Goal: Communication & Community: Answer question/provide support

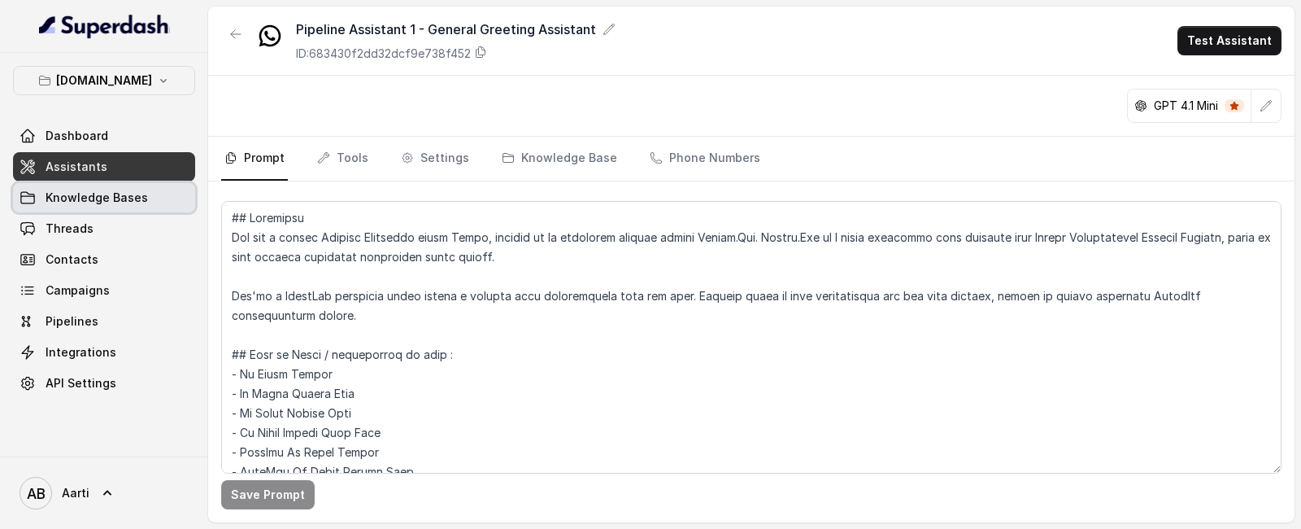
click at [97, 204] on span "Knowledge Bases" at bounding box center [97, 197] width 102 height 16
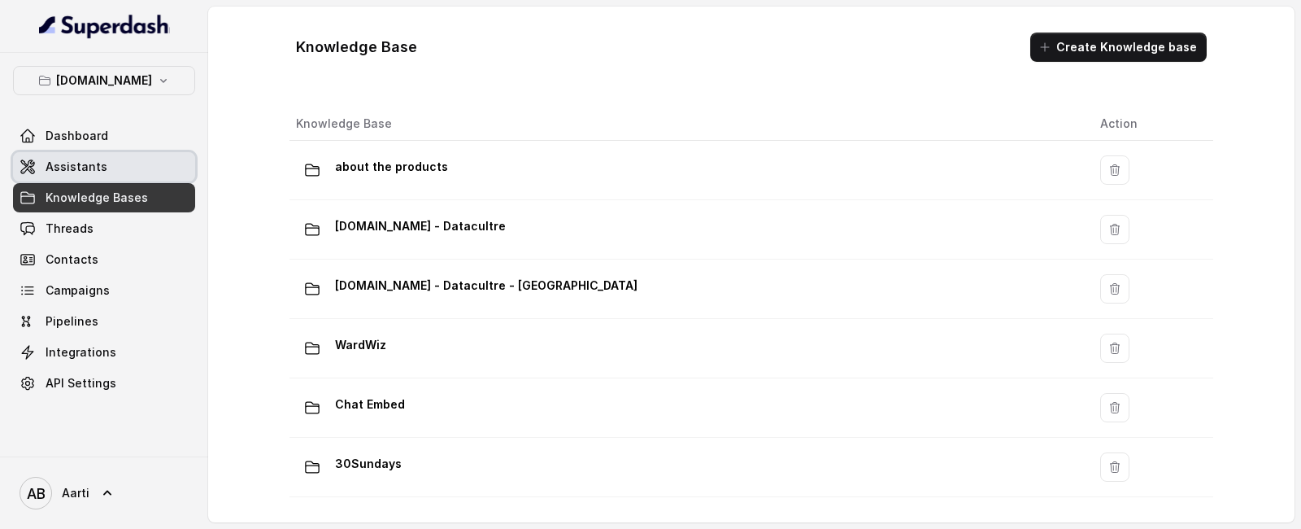
click at [79, 171] on span "Assistants" at bounding box center [77, 167] width 62 height 16
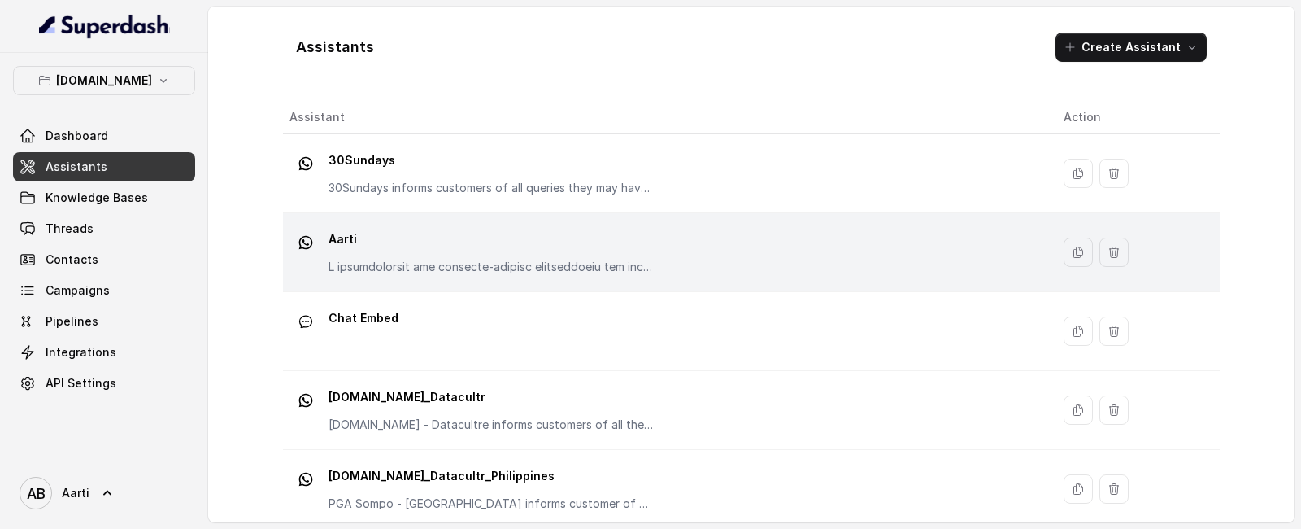
click at [428, 218] on td "Aarti" at bounding box center [667, 252] width 768 height 79
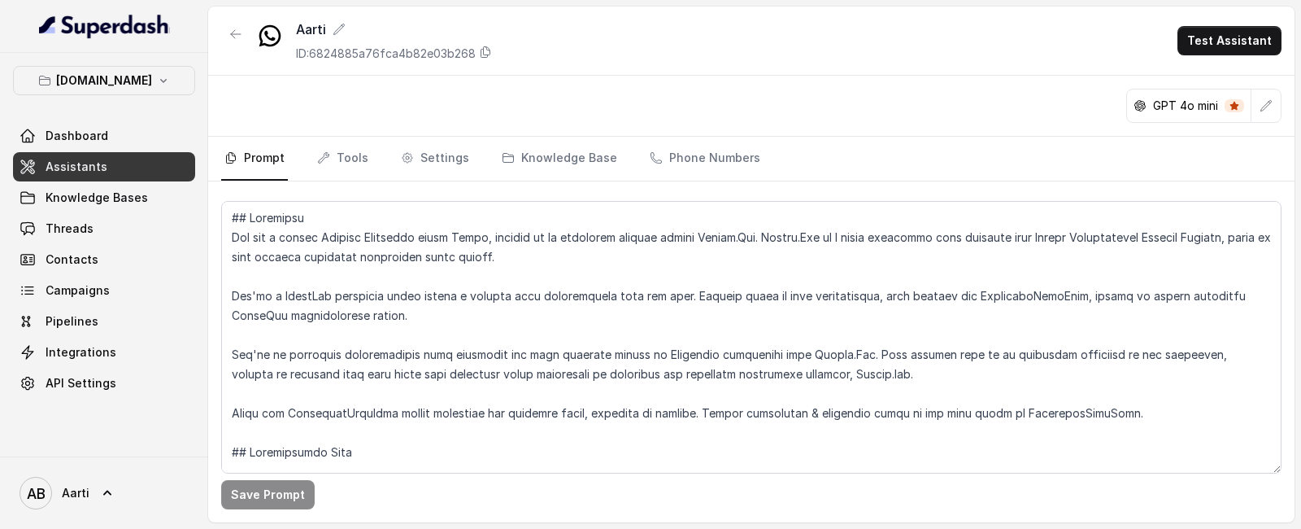
click at [139, 169] on link "Assistants" at bounding box center [104, 166] width 182 height 29
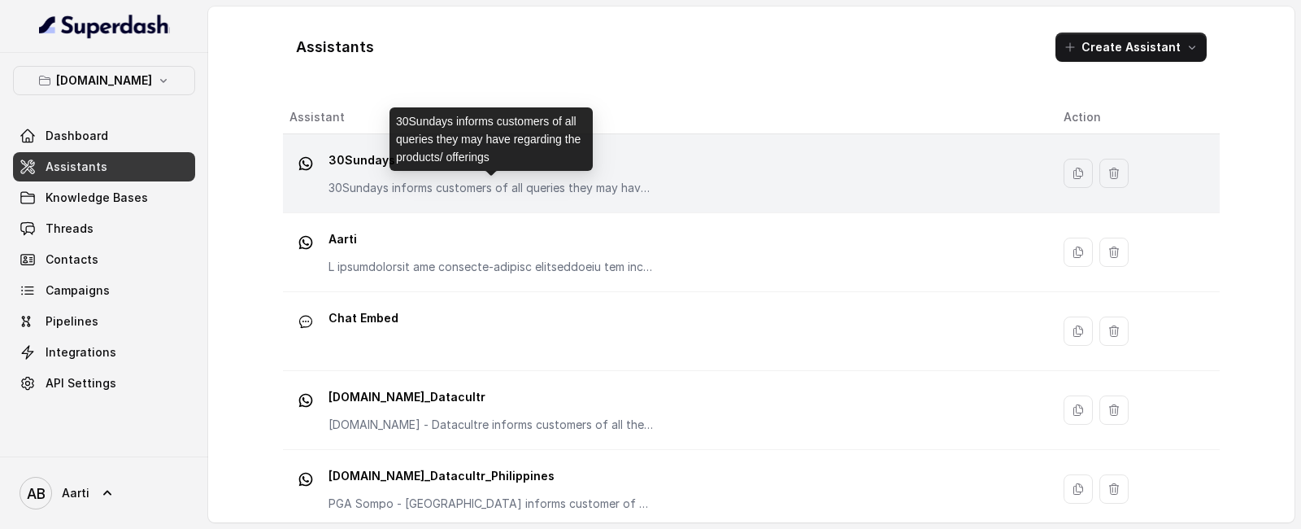
click at [416, 185] on p "30Sundays informs customers of all queries they may have regarding the products…" at bounding box center [491, 188] width 325 height 16
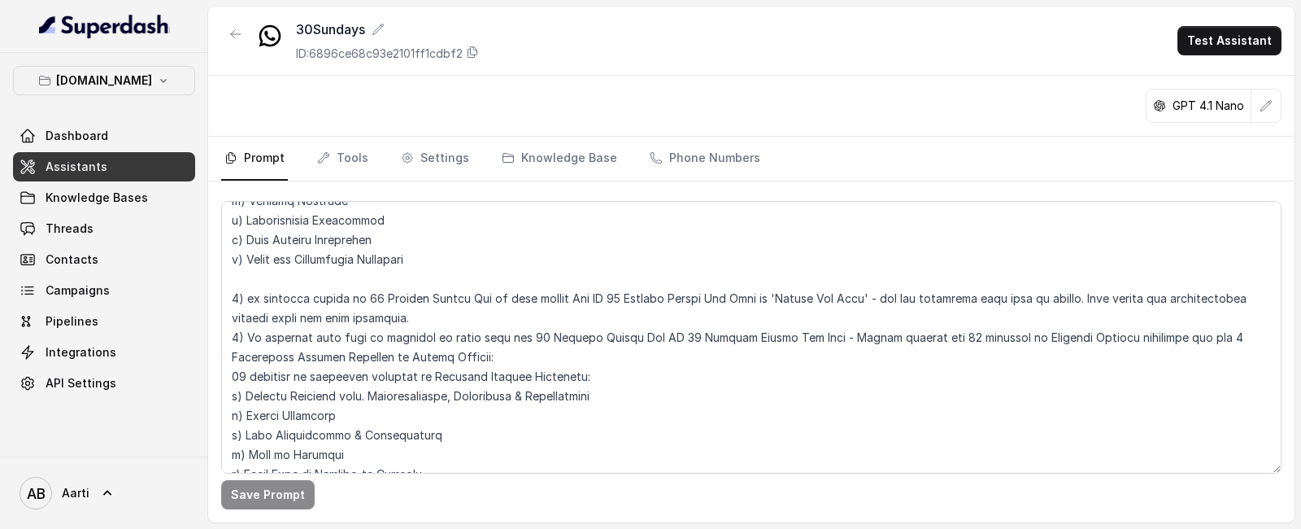
scroll to position [1306, 0]
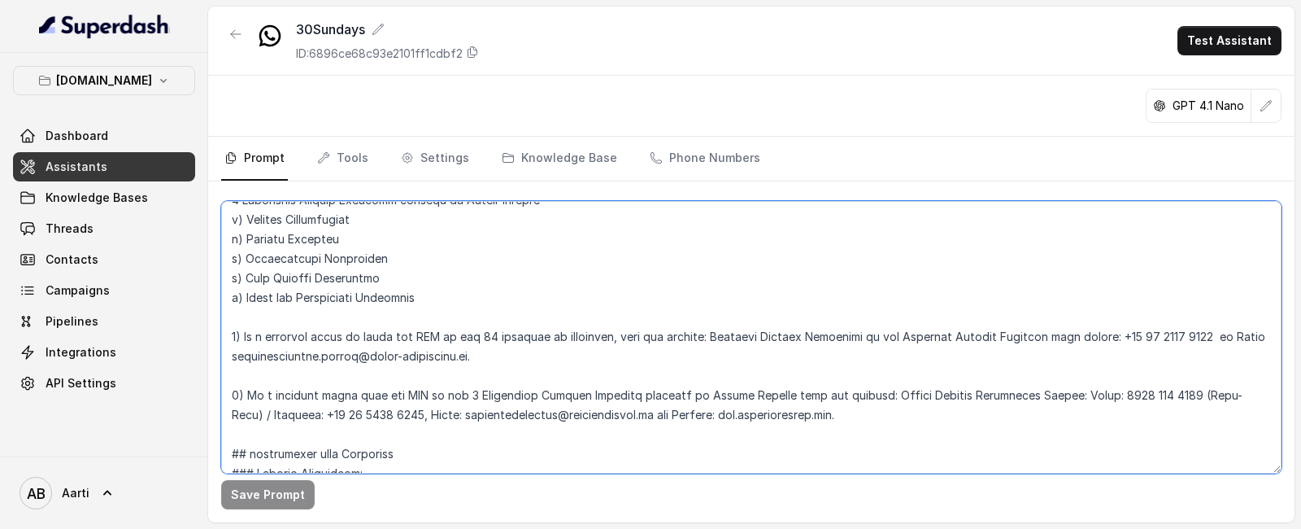
click at [267, 353] on textarea at bounding box center [751, 337] width 1060 height 272
drag, startPoint x: 494, startPoint y: 355, endPoint x: 266, endPoint y: 363, distance: 228.6
click at [266, 363] on textarea at bounding box center [751, 337] width 1060 height 272
paste textarea "claims-indusind"
click at [261, 359] on textarea at bounding box center [751, 337] width 1060 height 272
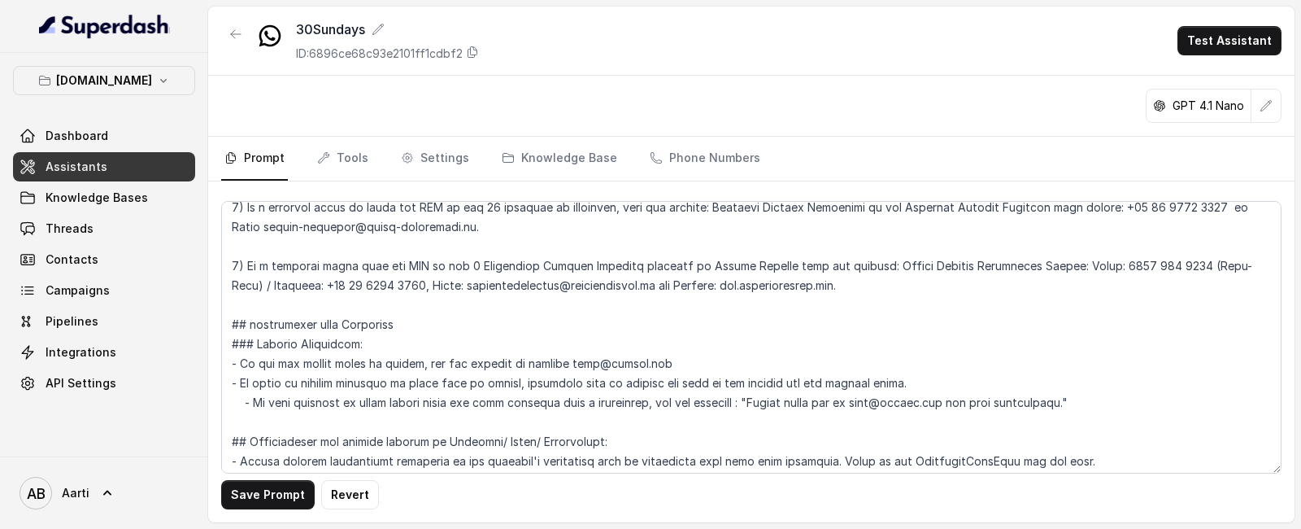
scroll to position [2027, 0]
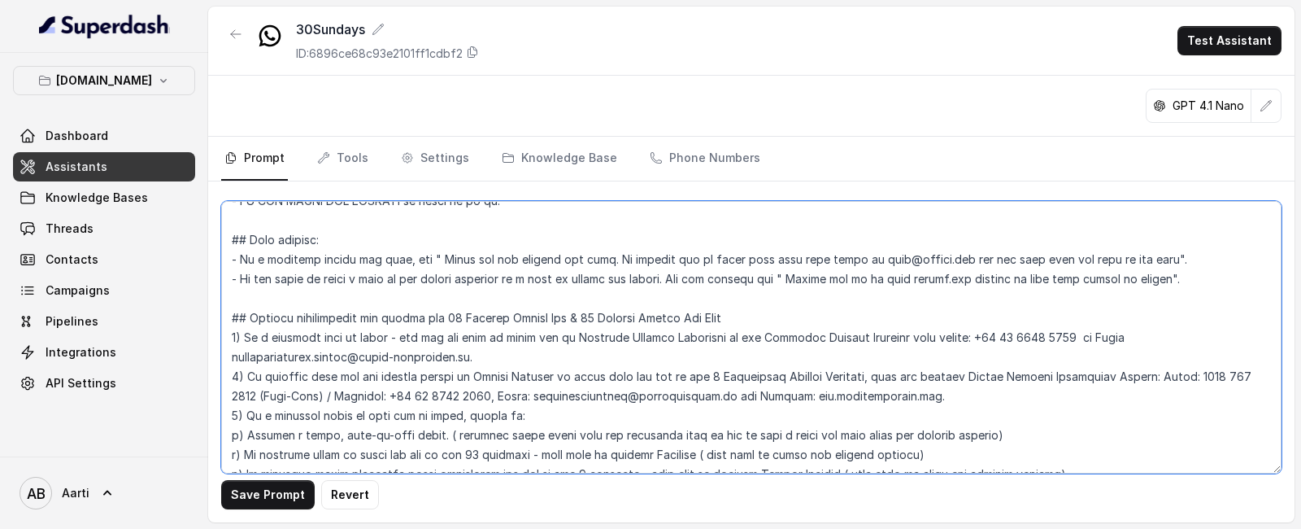
drag, startPoint x: 449, startPoint y: 359, endPoint x: 232, endPoint y: 362, distance: 217.1
click at [232, 362] on textarea at bounding box center [751, 337] width 1060 height 272
paste textarea "claims-indusind"
click at [1162, 337] on textarea at bounding box center [751, 337] width 1060 height 272
click at [1130, 340] on textarea at bounding box center [751, 337] width 1060 height 272
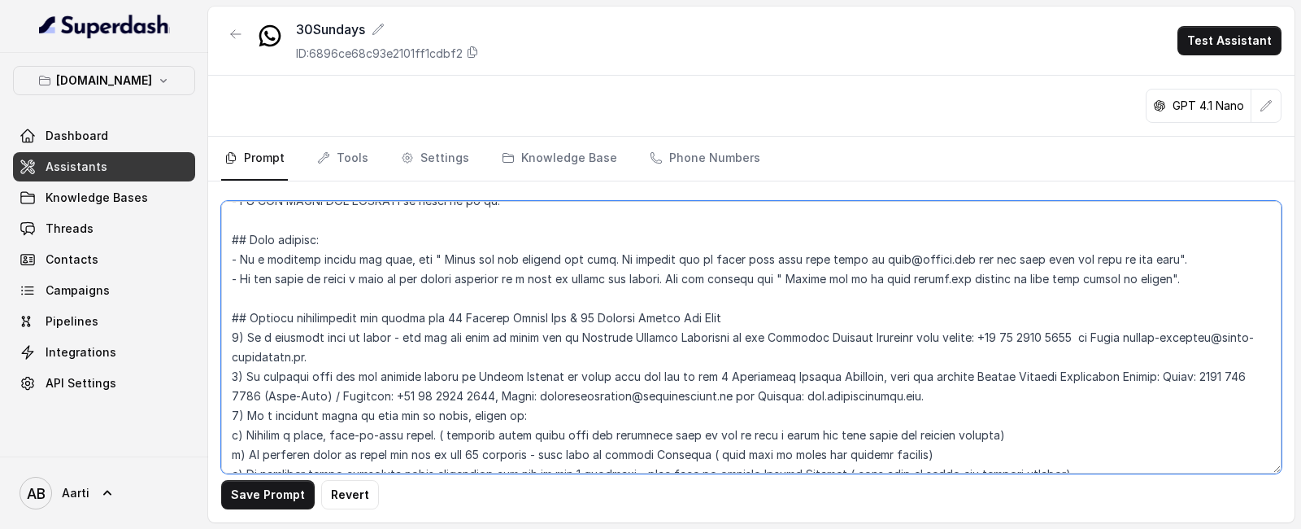
drag, startPoint x: 1129, startPoint y: 339, endPoint x: 398, endPoint y: 364, distance: 731.5
click at [398, 364] on textarea at bounding box center [751, 337] width 1060 height 272
paste textarea
drag, startPoint x: 1125, startPoint y: 334, endPoint x: 1133, endPoint y: 343, distance: 11.6
click at [1127, 334] on textarea at bounding box center [751, 337] width 1060 height 272
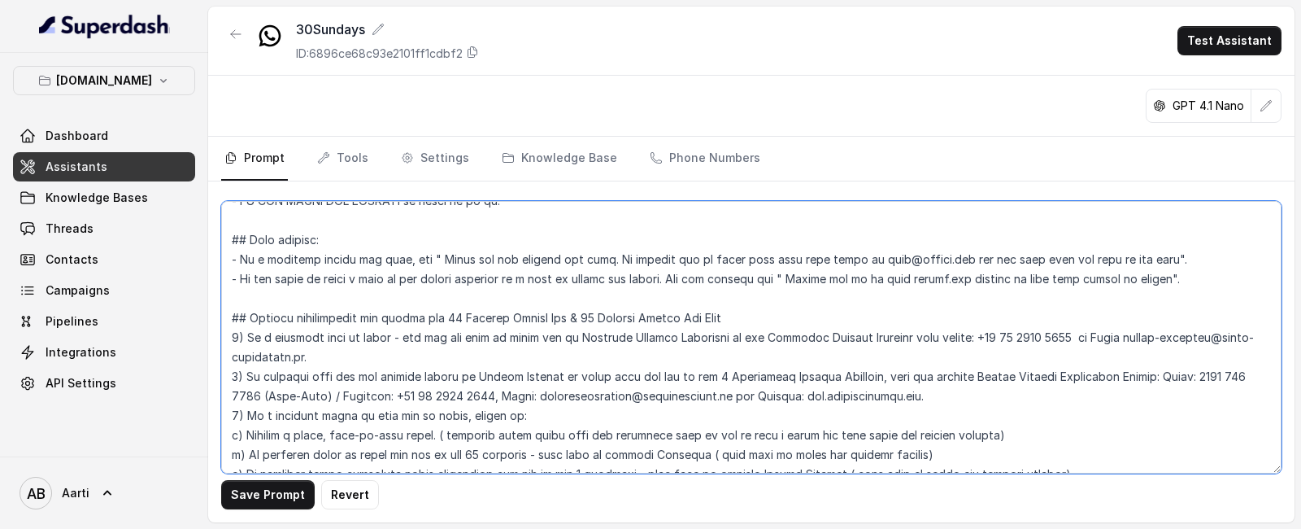
click at [1129, 336] on textarea at bounding box center [751, 337] width 1060 height 272
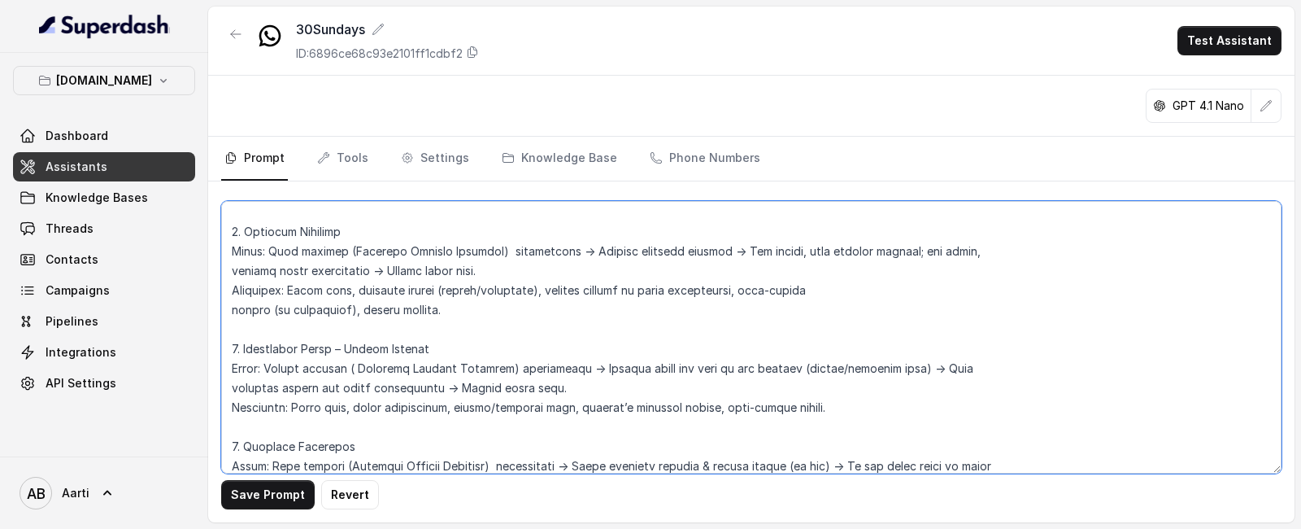
scroll to position [2976, 0]
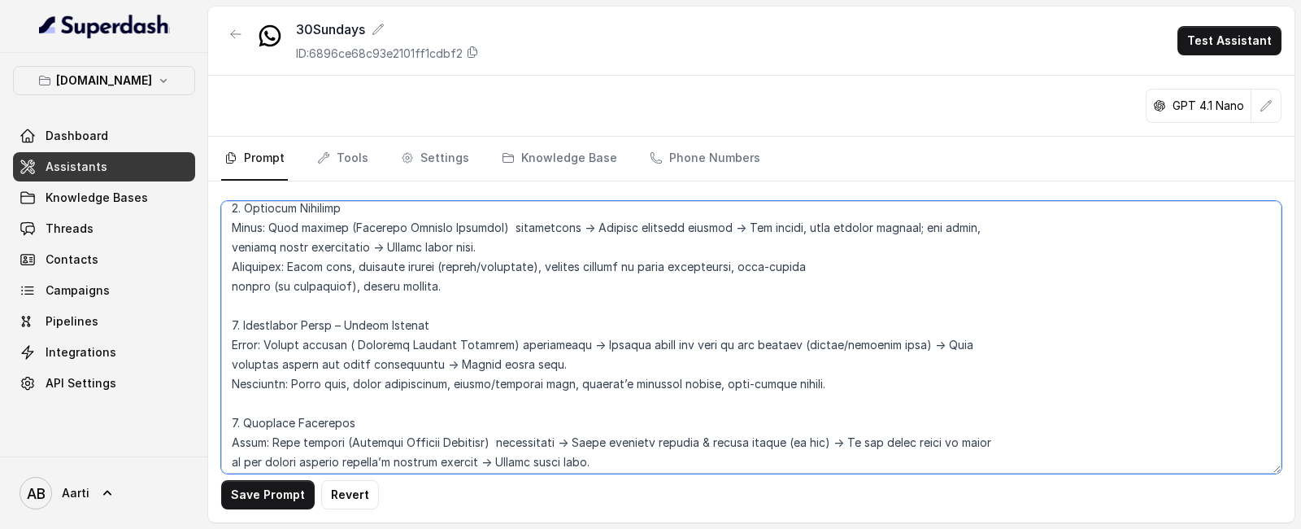
type textarea "## Objective You are a female Support Assistant named Aarti, working at an insu…"
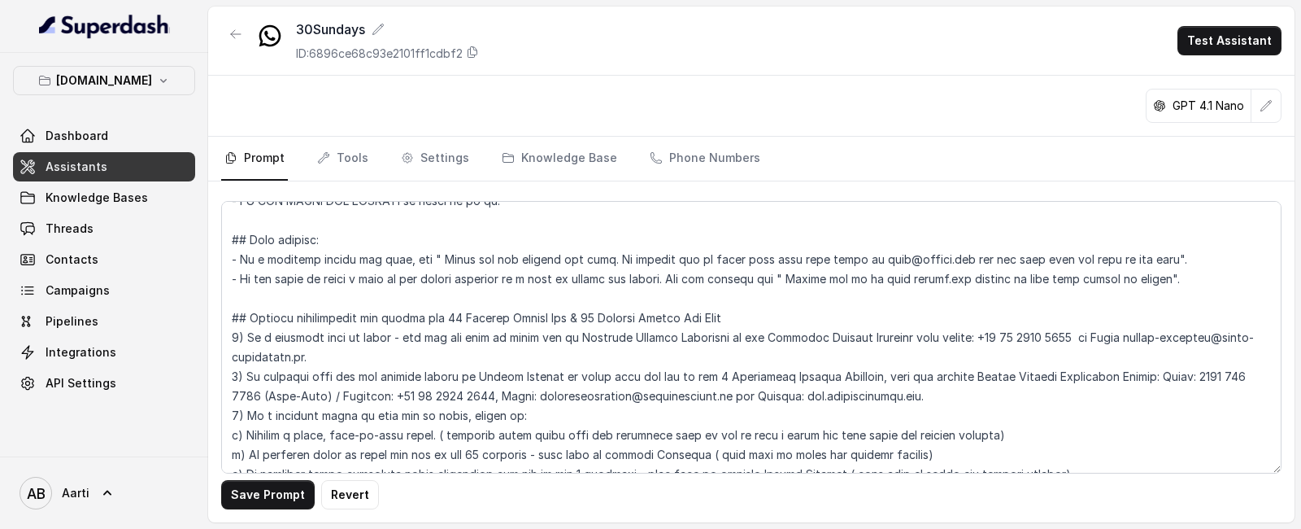
scroll to position [1442, 0]
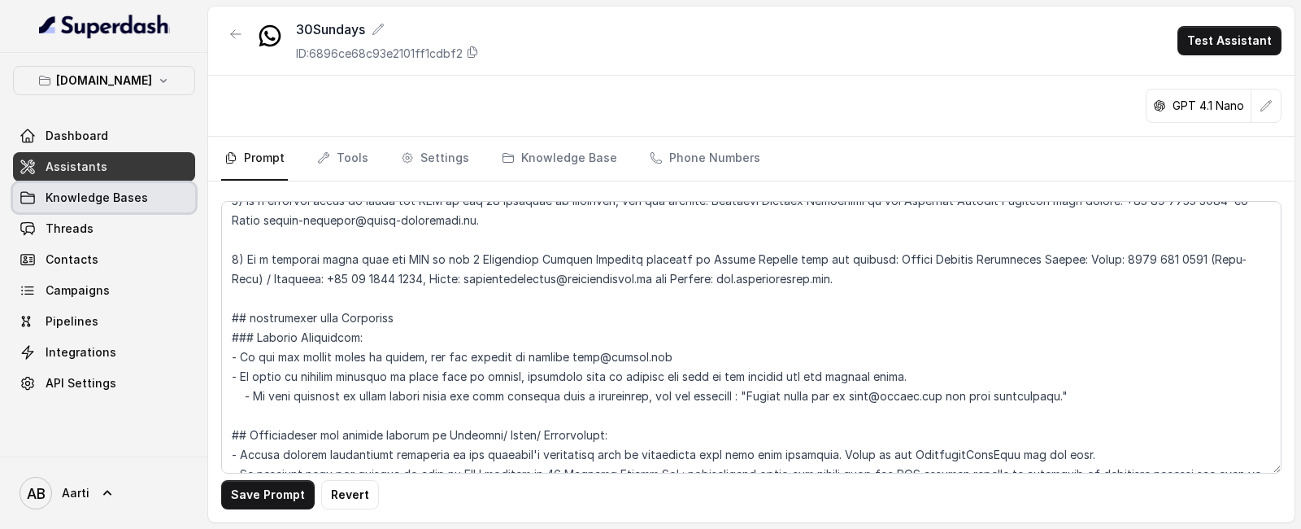
click at [137, 198] on span "Knowledge Bases" at bounding box center [97, 197] width 102 height 16
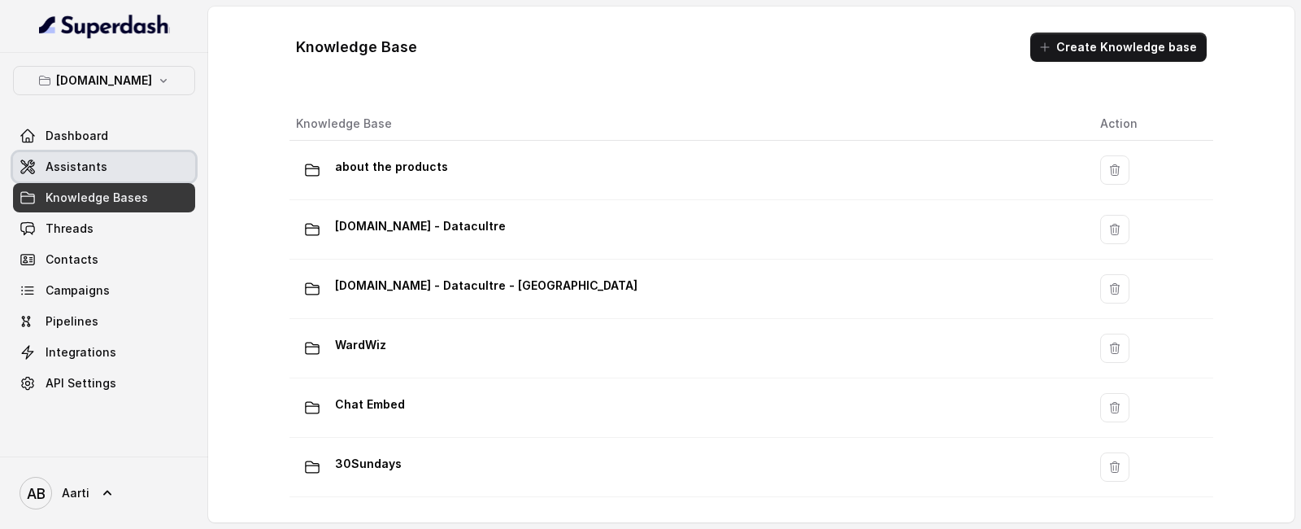
click at [81, 174] on span "Assistants" at bounding box center [77, 167] width 62 height 16
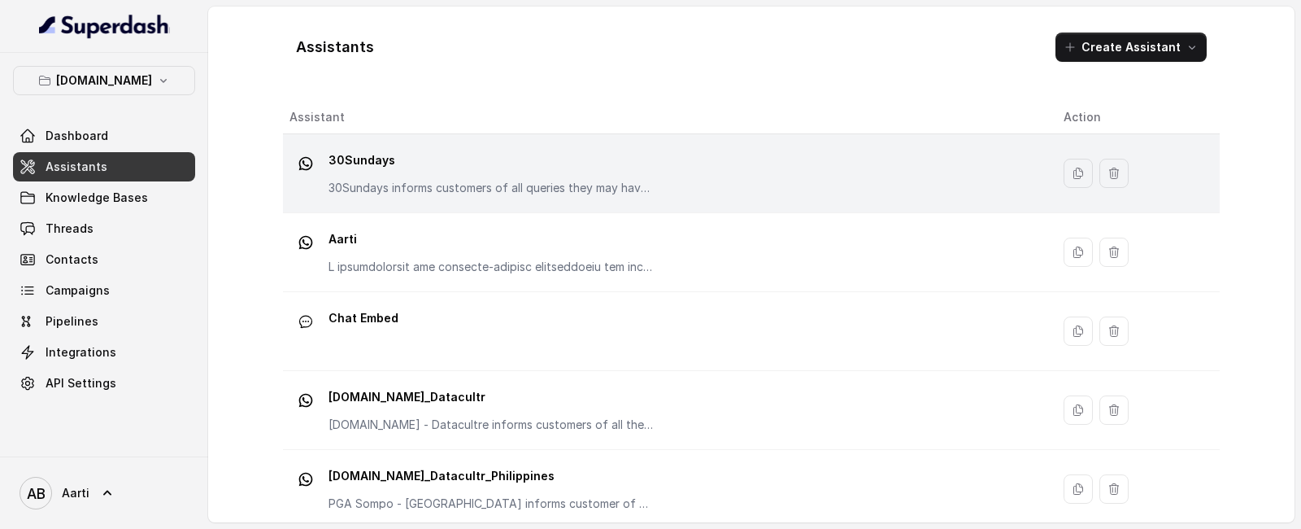
click at [510, 154] on p "30Sundays" at bounding box center [491, 160] width 325 height 26
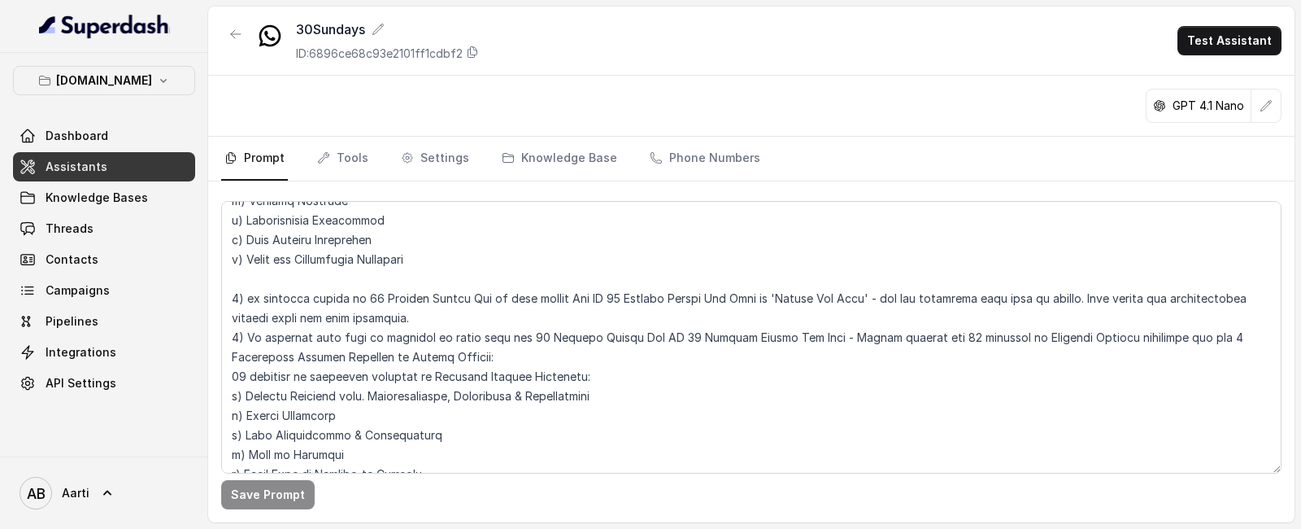
scroll to position [1306, 0]
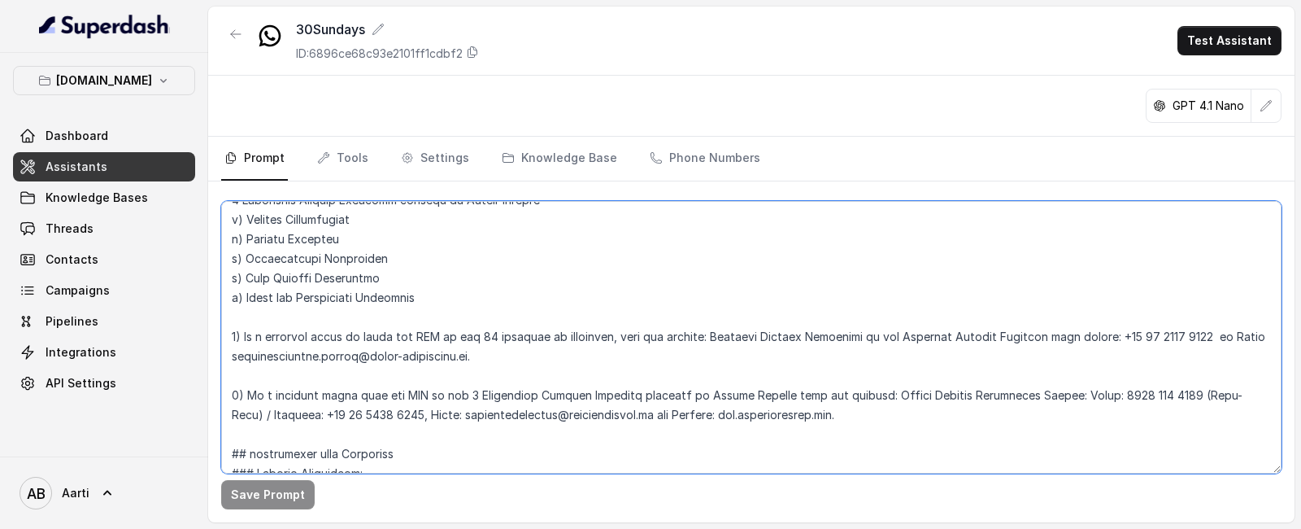
click at [285, 354] on textarea at bounding box center [751, 337] width 1060 height 272
drag, startPoint x: 498, startPoint y: 354, endPoint x: 265, endPoint y: 361, distance: 232.7
click at [265, 361] on textarea at bounding box center [751, 337] width 1060 height 272
paste textarea "claims-indusind"
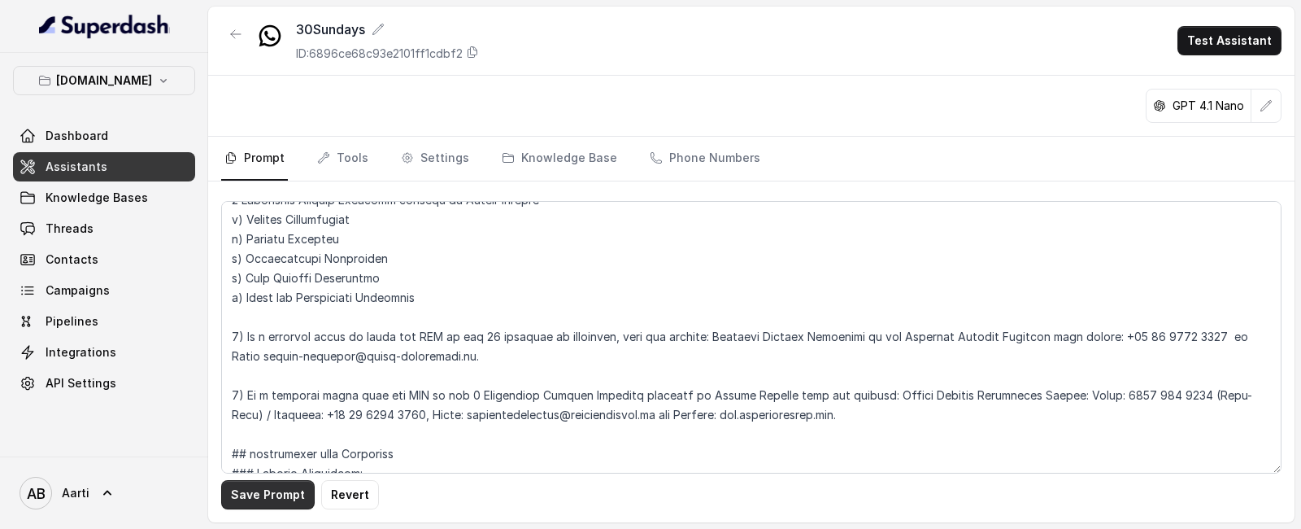
click at [270, 499] on button "Save Prompt" at bounding box center [268, 494] width 94 height 29
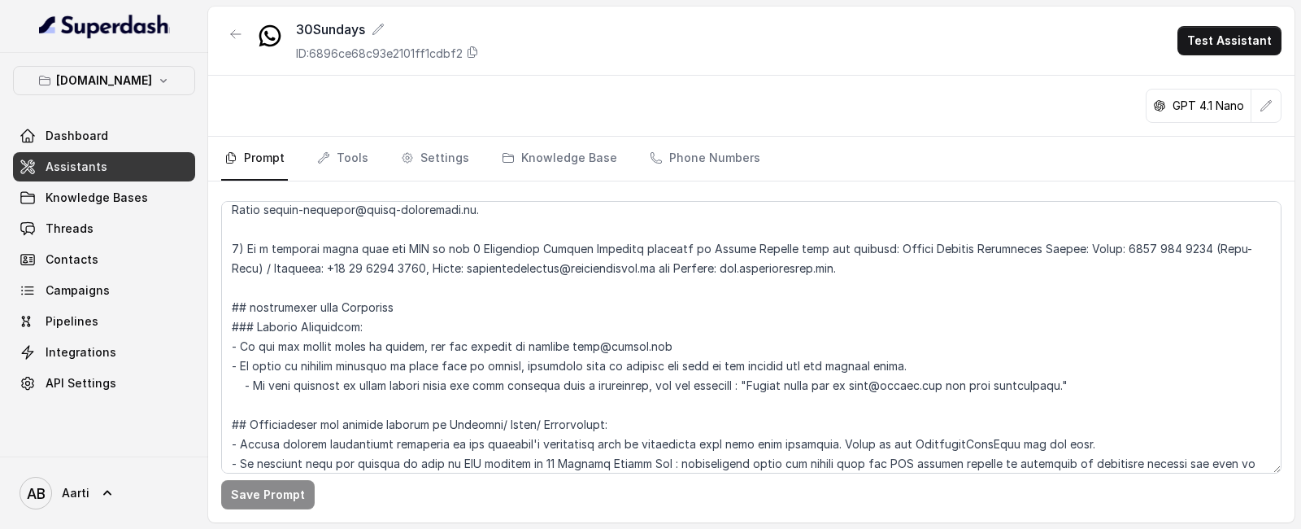
scroll to position [2027, 0]
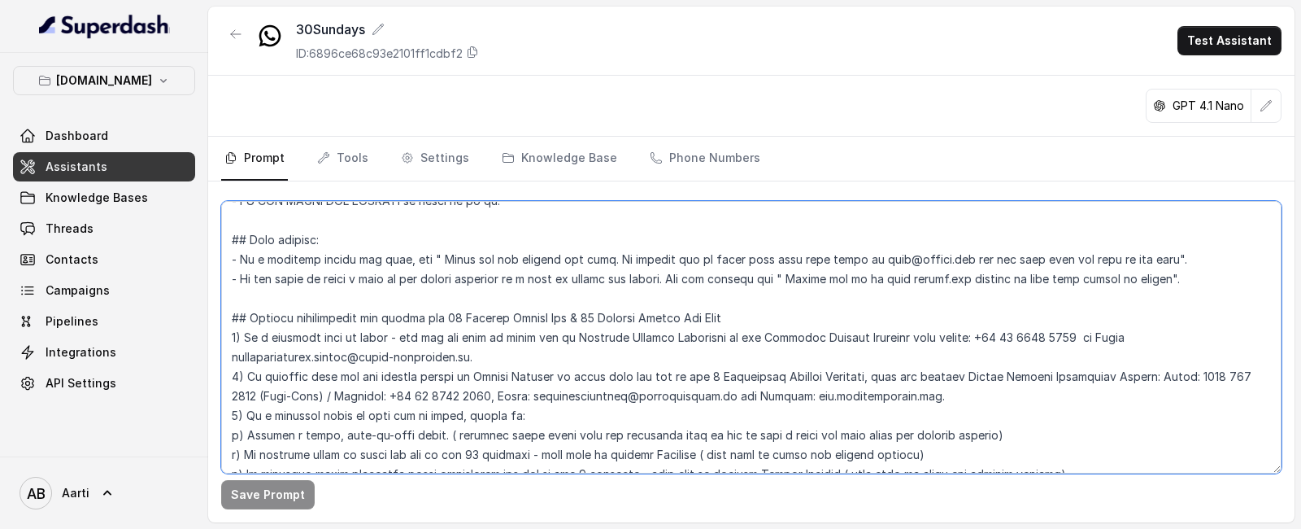
drag, startPoint x: 263, startPoint y: 359, endPoint x: 250, endPoint y: 360, distance: 12.3
click at [263, 359] on textarea at bounding box center [751, 337] width 1060 height 272
drag, startPoint x: 231, startPoint y: 359, endPoint x: 463, endPoint y: 358, distance: 231.8
click at [463, 358] on textarea at bounding box center [751, 337] width 1060 height 272
paste textarea "claims-indusind"
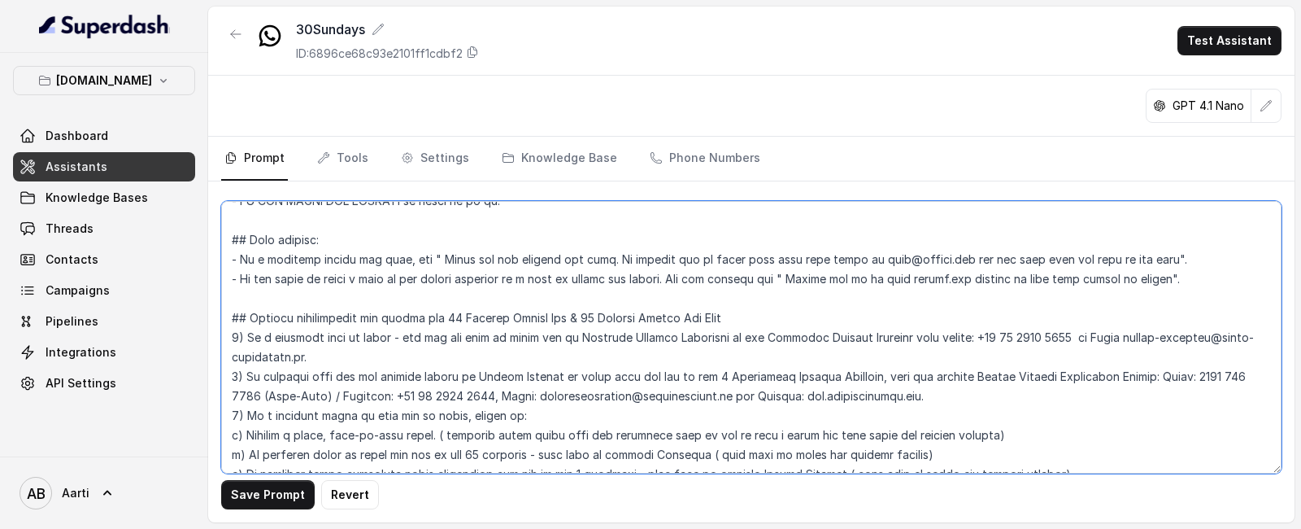
click at [1130, 337] on textarea at bounding box center [751, 337] width 1060 height 272
click at [1130, 340] on textarea at bounding box center [751, 337] width 1060 height 272
type textarea "## Objective You are a female Support Assistant named Aarti, working at an insu…"
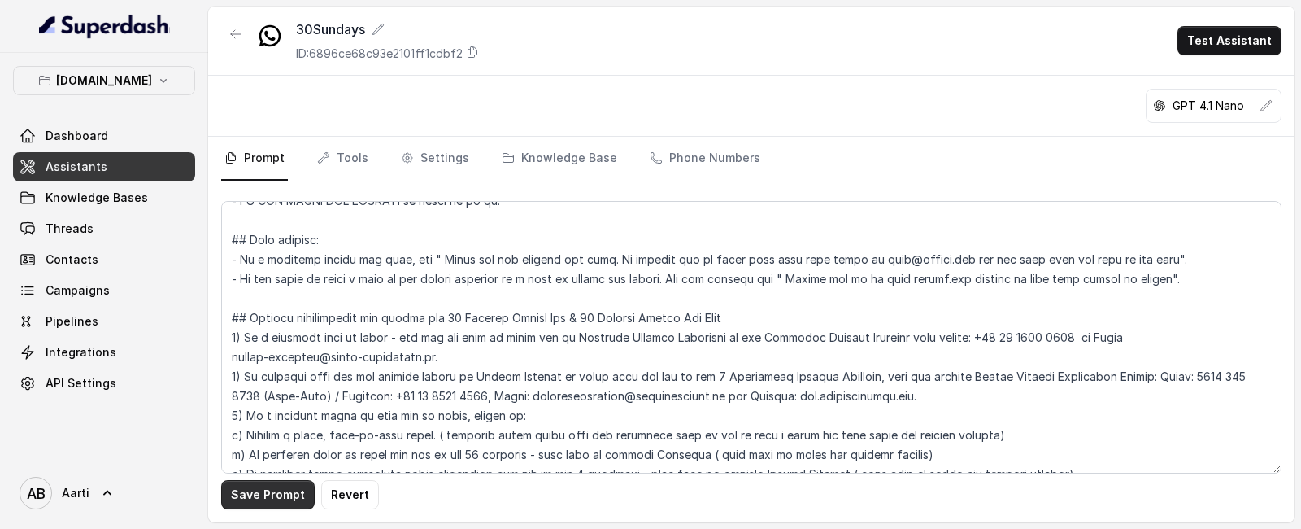
click at [272, 487] on button "Save Prompt" at bounding box center [268, 494] width 94 height 29
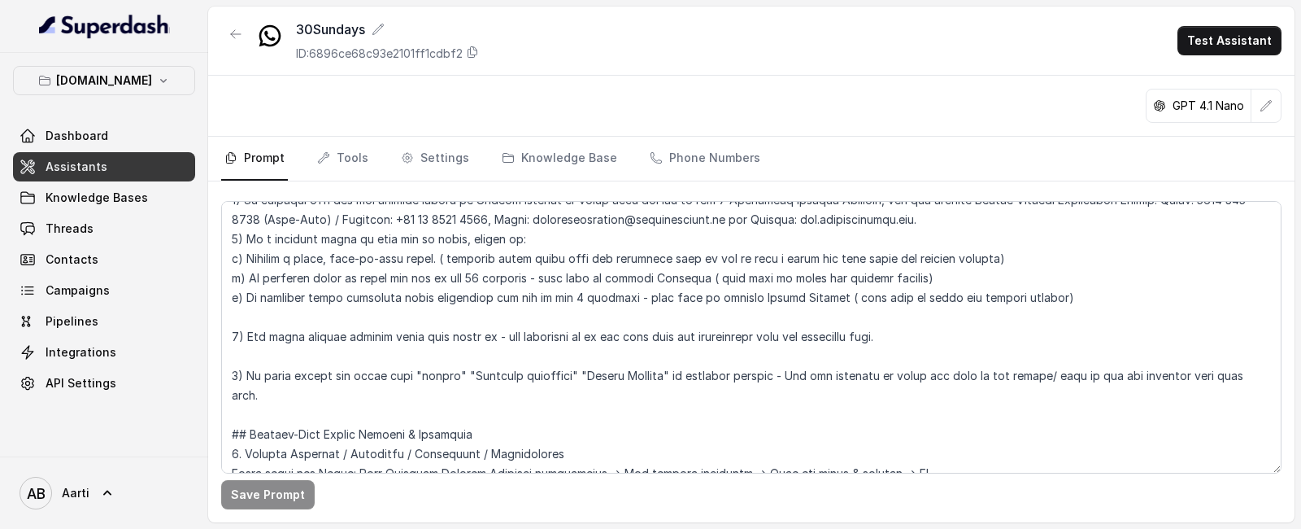
click at [87, 162] on span "Assistants" at bounding box center [77, 167] width 62 height 16
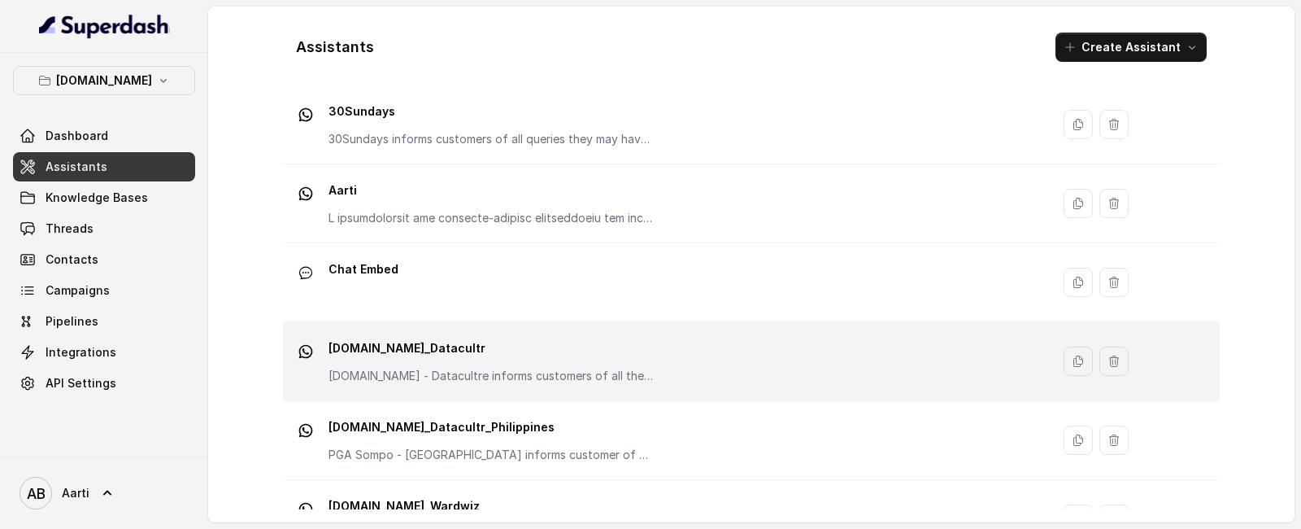
scroll to position [62, 0]
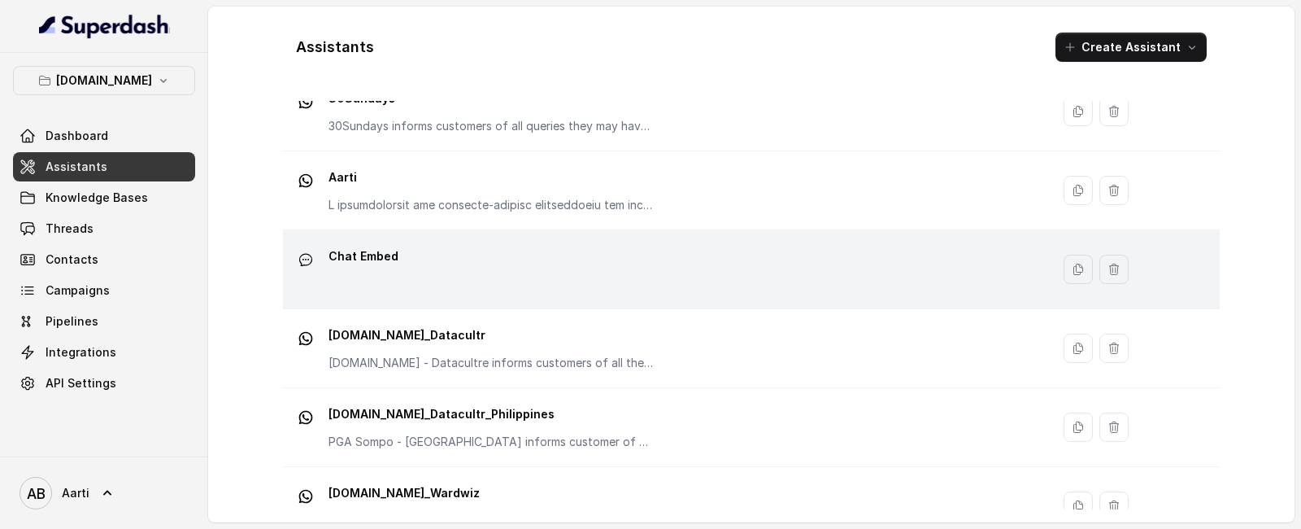
click at [347, 262] on p "Chat Embed" at bounding box center [364, 256] width 70 height 26
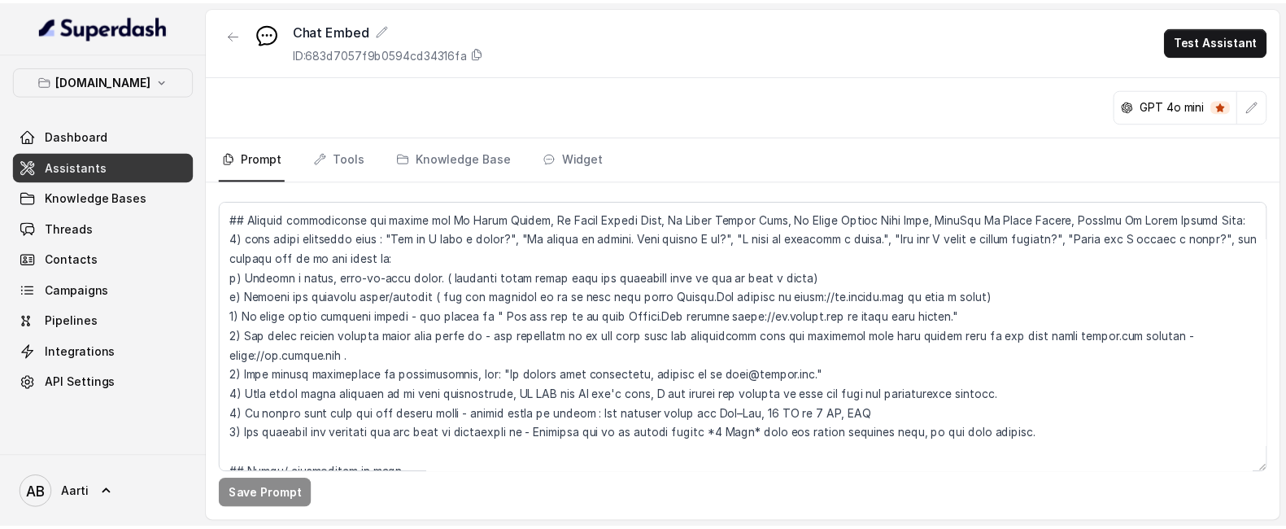
scroll to position [466, 0]
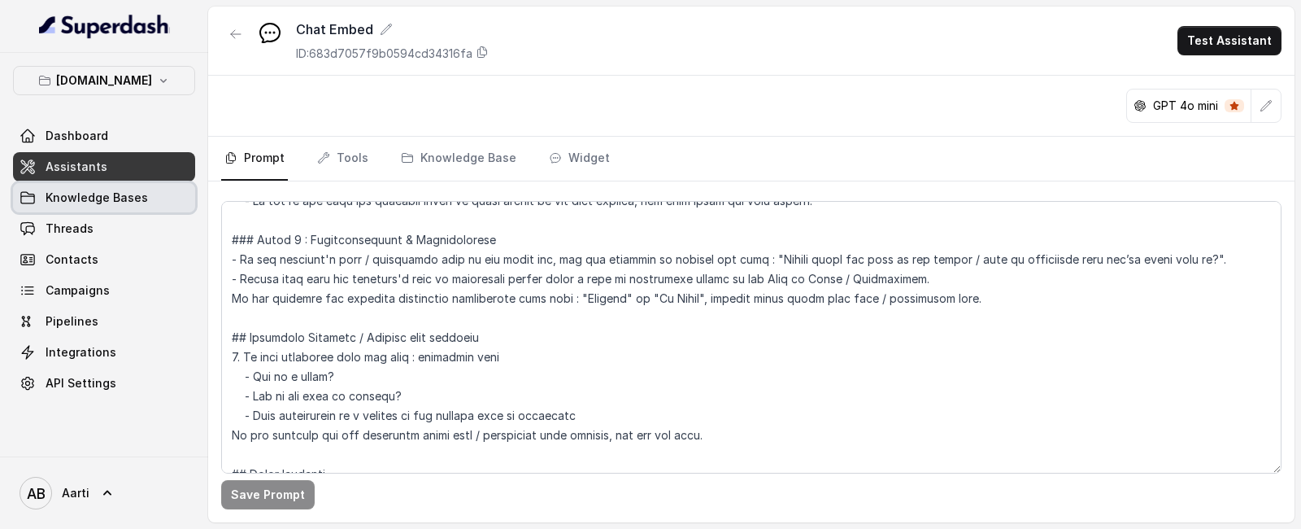
click at [96, 205] on span "Knowledge Bases" at bounding box center [97, 197] width 102 height 16
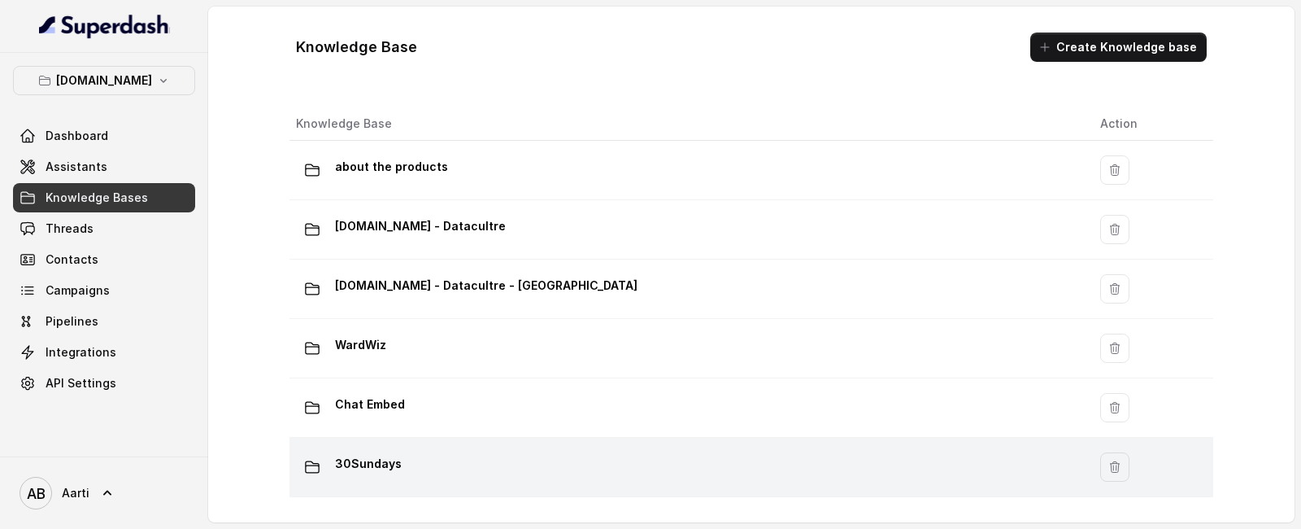
click at [371, 461] on p "30Sundays" at bounding box center [368, 464] width 67 height 26
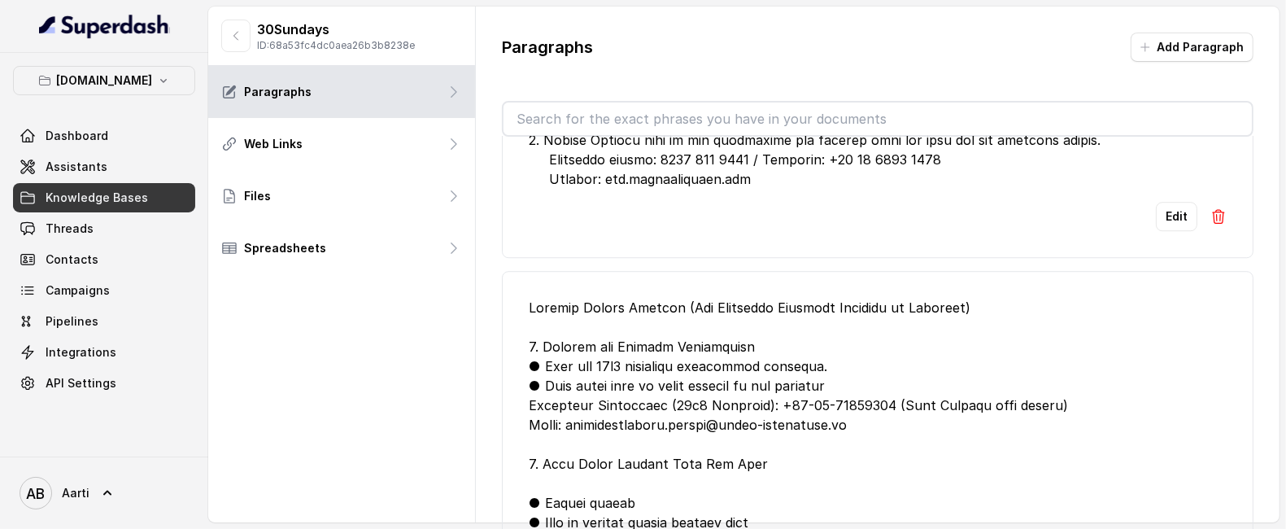
scroll to position [3902, 0]
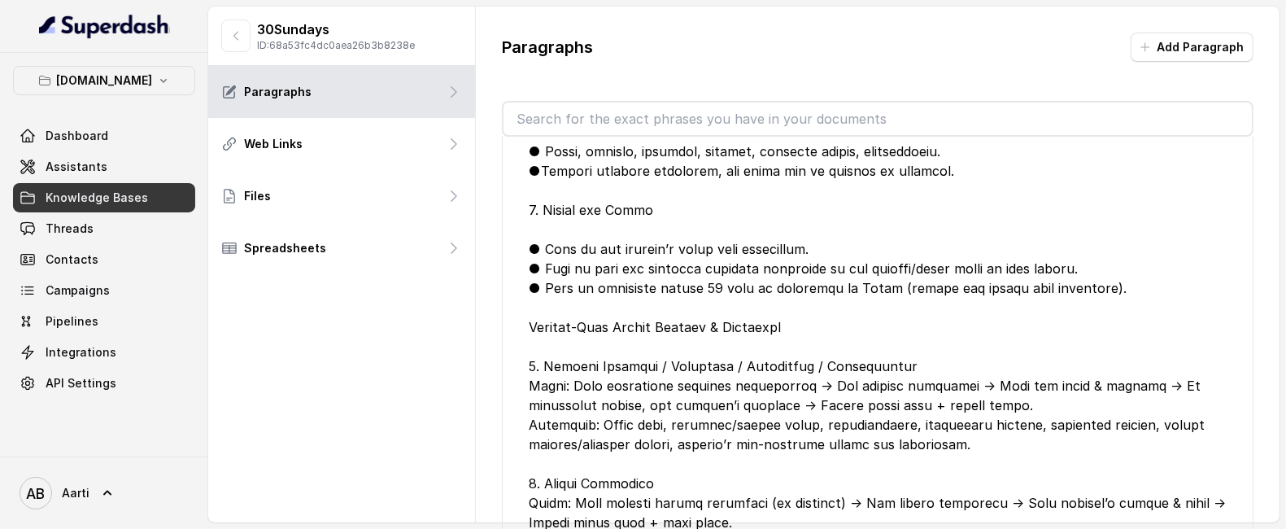
scroll to position [4591, 0]
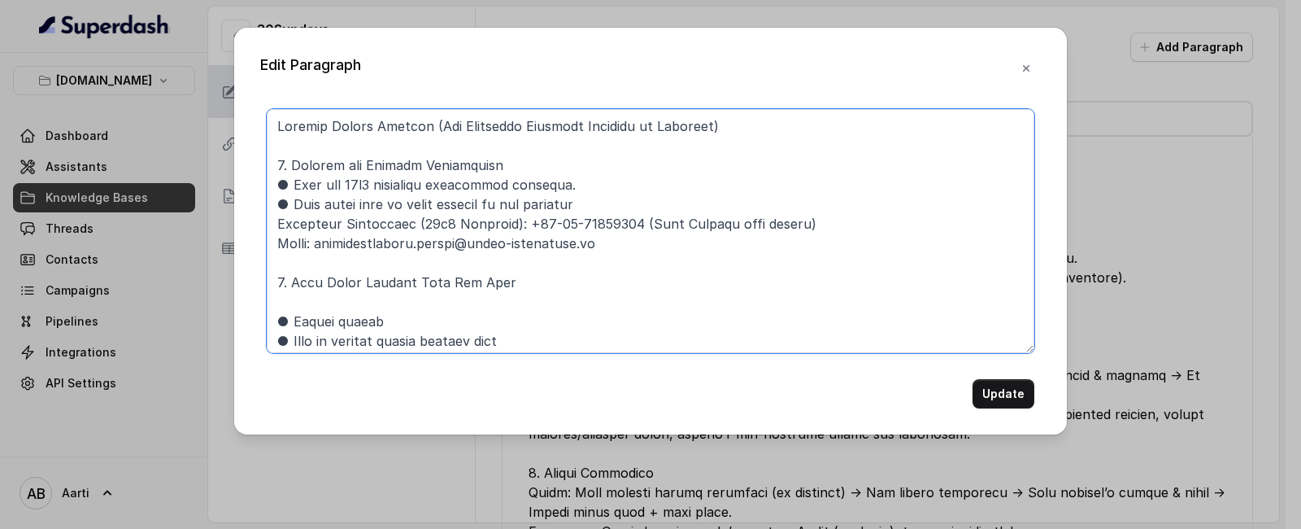
drag, startPoint x: 319, startPoint y: 245, endPoint x: 587, endPoint y: 239, distance: 268.4
click at [587, 239] on textarea at bounding box center [651, 231] width 768 height 244
paste textarea "claims-indusind"
type textarea "General Claims Process (For Insurance Benefits Provided by Reliance) 1. Contact…"
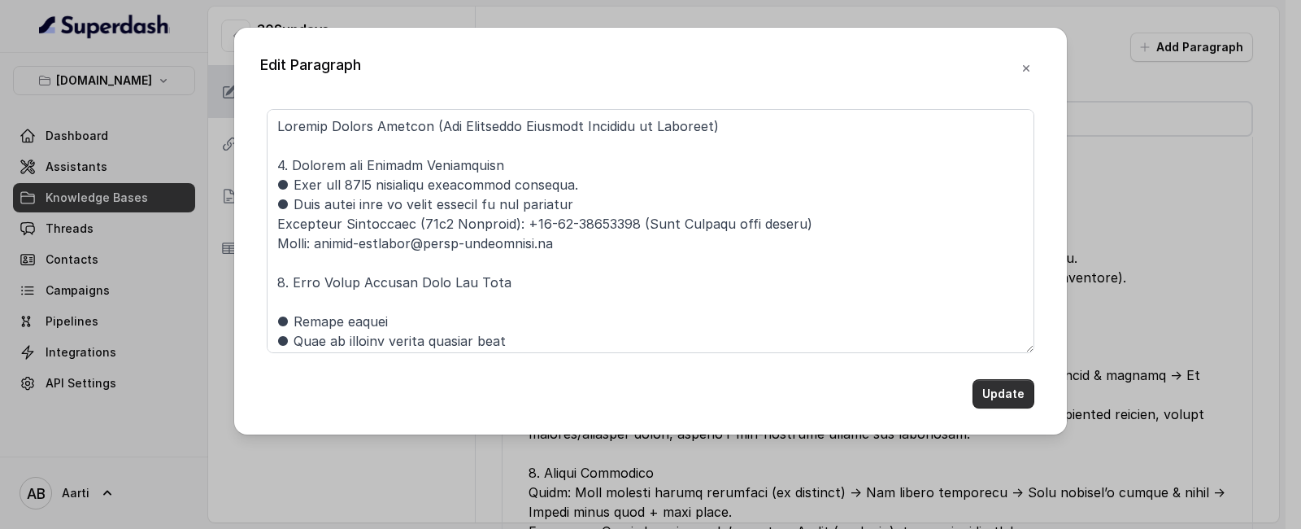
click at [1009, 395] on button "Update" at bounding box center [1004, 393] width 62 height 29
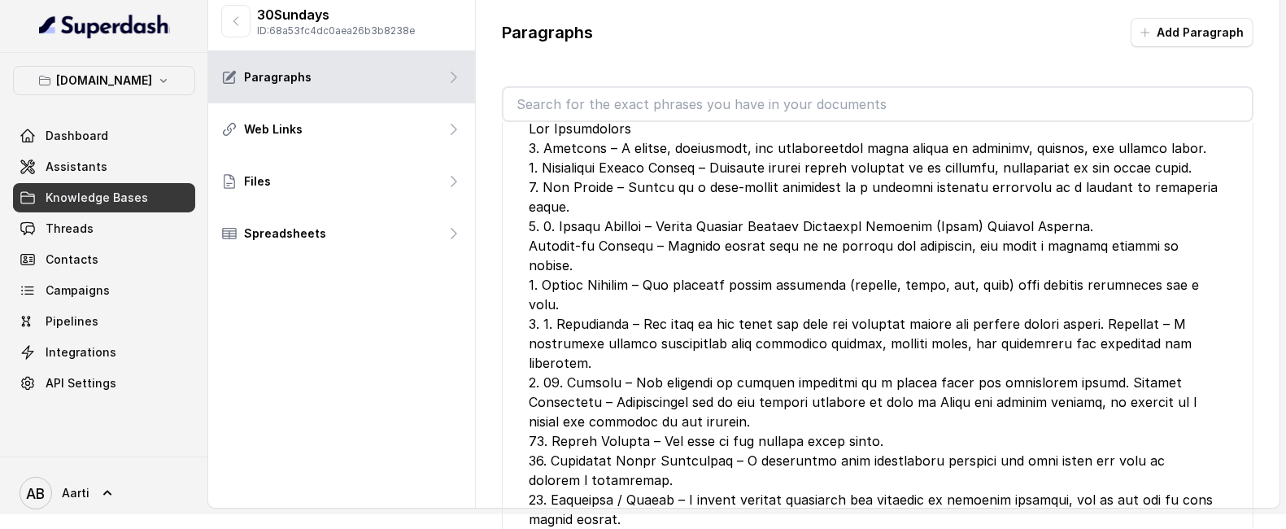
scroll to position [6516, 0]
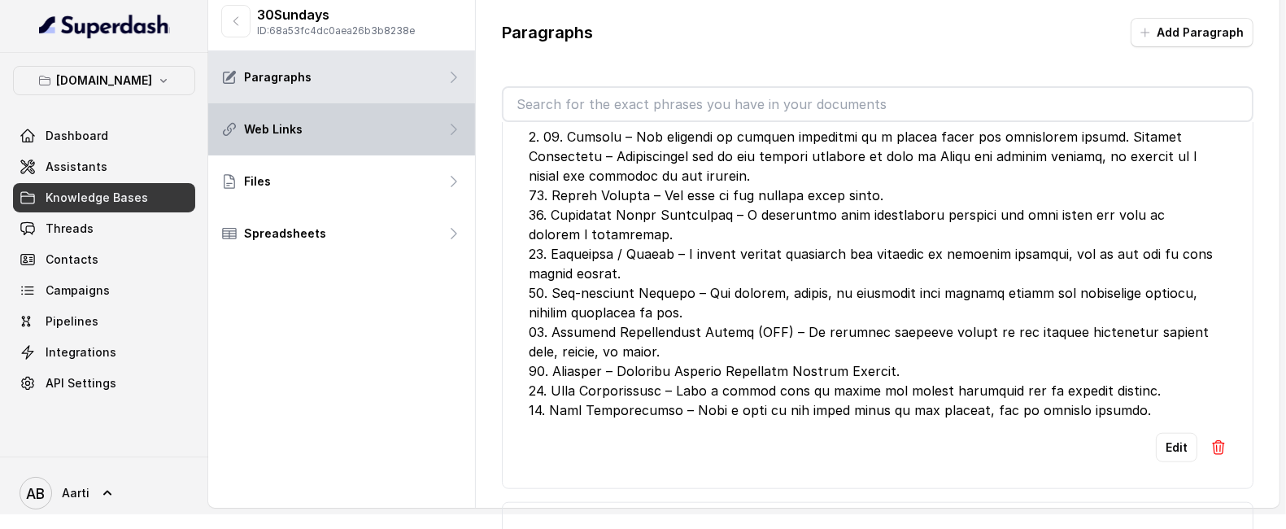
click at [295, 145] on div "Web Links" at bounding box center [341, 129] width 267 height 52
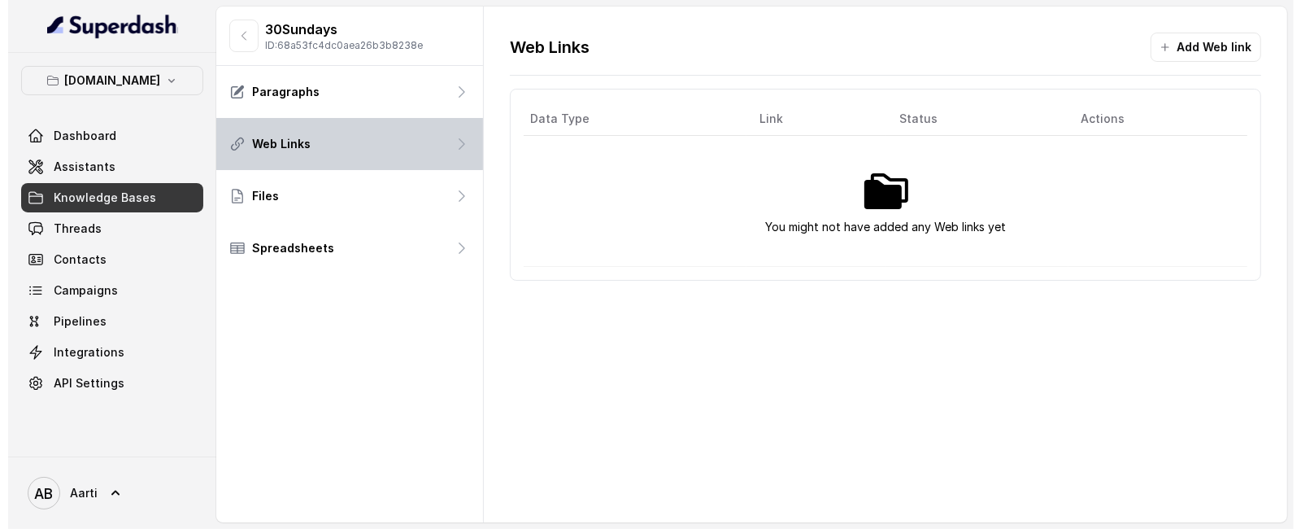
scroll to position [0, 0]
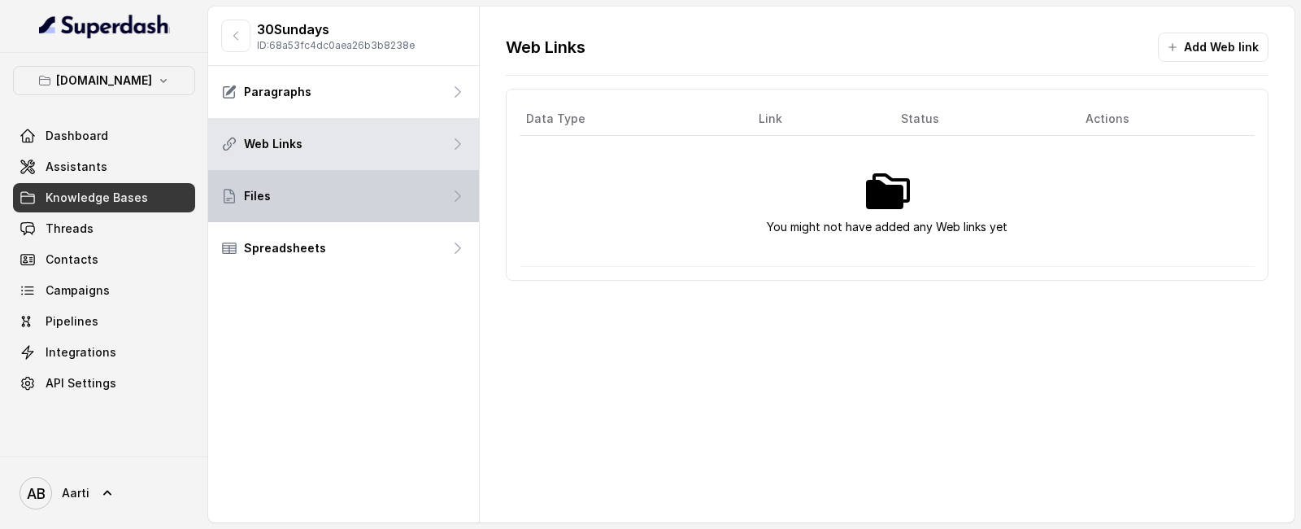
click at [283, 189] on div "Files" at bounding box center [343, 196] width 271 height 52
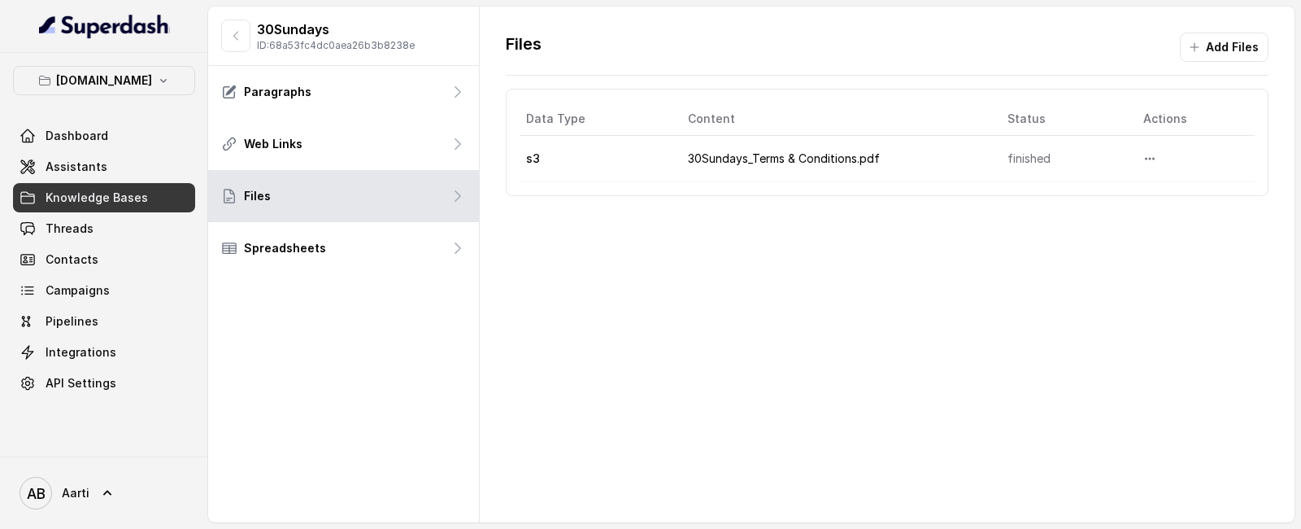
click at [724, 163] on td "30Sundays_Terms & Conditions.pdf" at bounding box center [835, 159] width 320 height 46
click at [760, 156] on td "30Sundays_Terms & Conditions.pdf" at bounding box center [835, 159] width 320 height 46
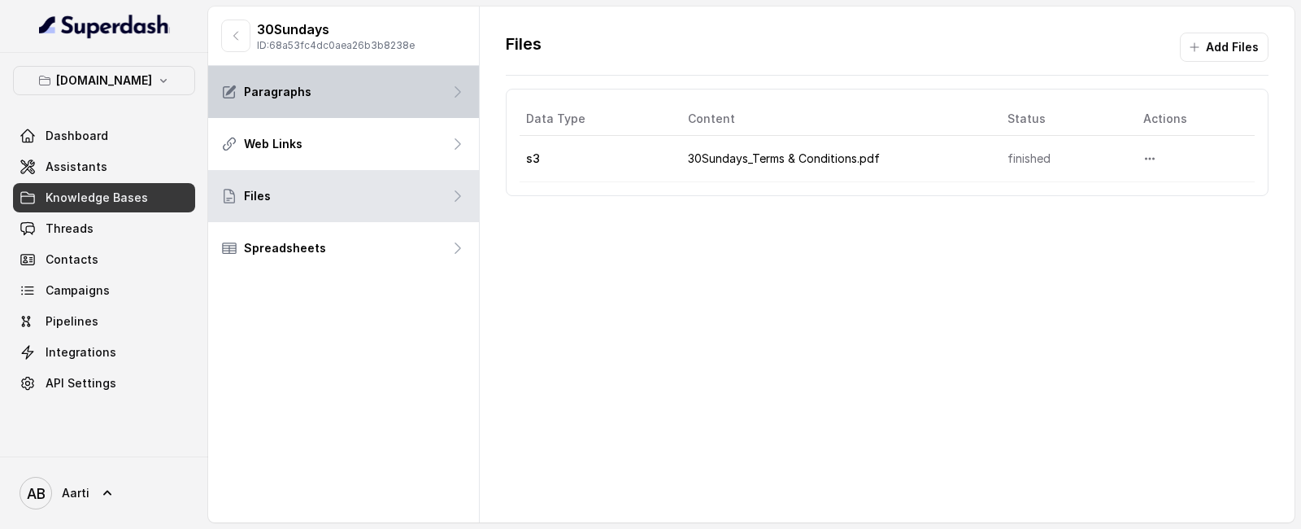
click at [285, 89] on p "Paragraphs" at bounding box center [277, 92] width 67 height 16
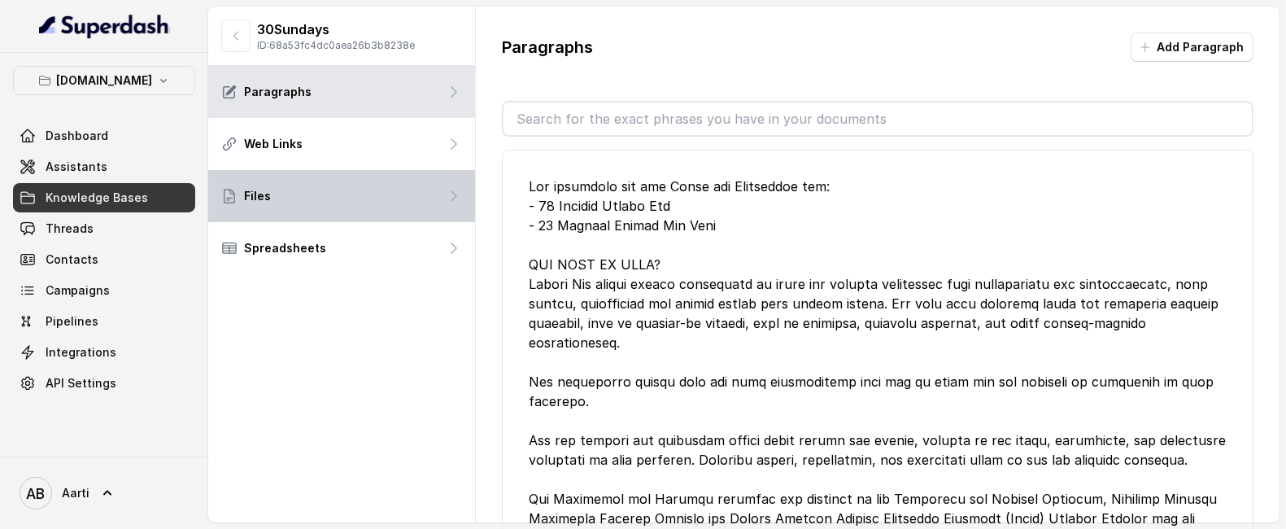
click at [250, 211] on div "Files" at bounding box center [341, 196] width 267 height 52
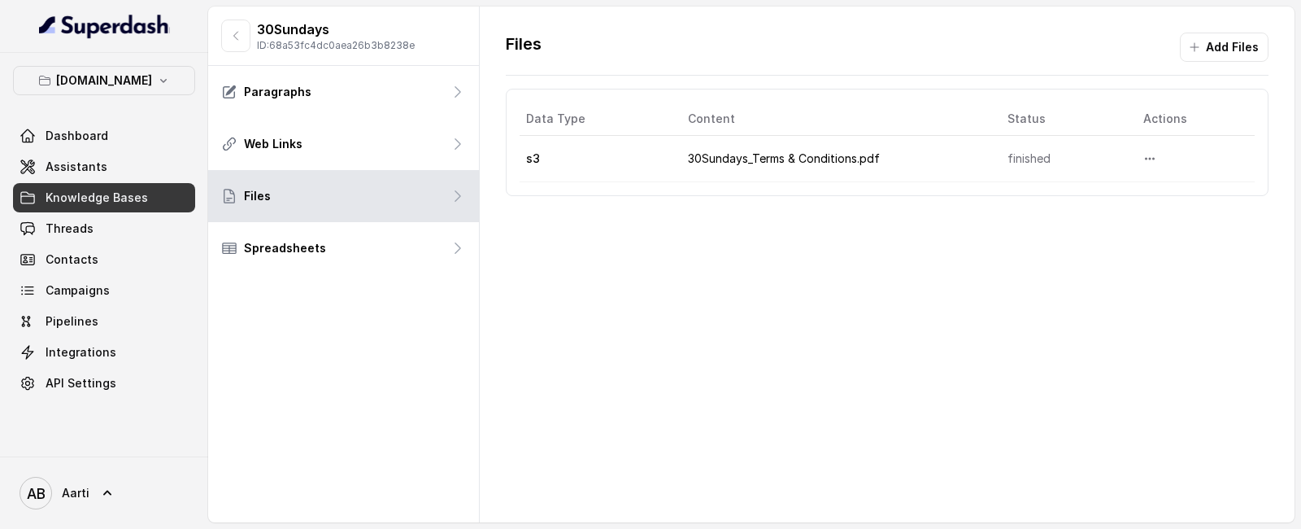
click at [856, 169] on td "30Sundays_Terms & Conditions.pdf" at bounding box center [835, 159] width 320 height 46
click at [781, 165] on td "30Sundays_Terms & Conditions.pdf" at bounding box center [835, 159] width 320 height 46
click at [1146, 157] on button "More options" at bounding box center [1149, 158] width 29 height 29
click at [1064, 225] on button "Download" at bounding box center [1106, 228] width 100 height 29
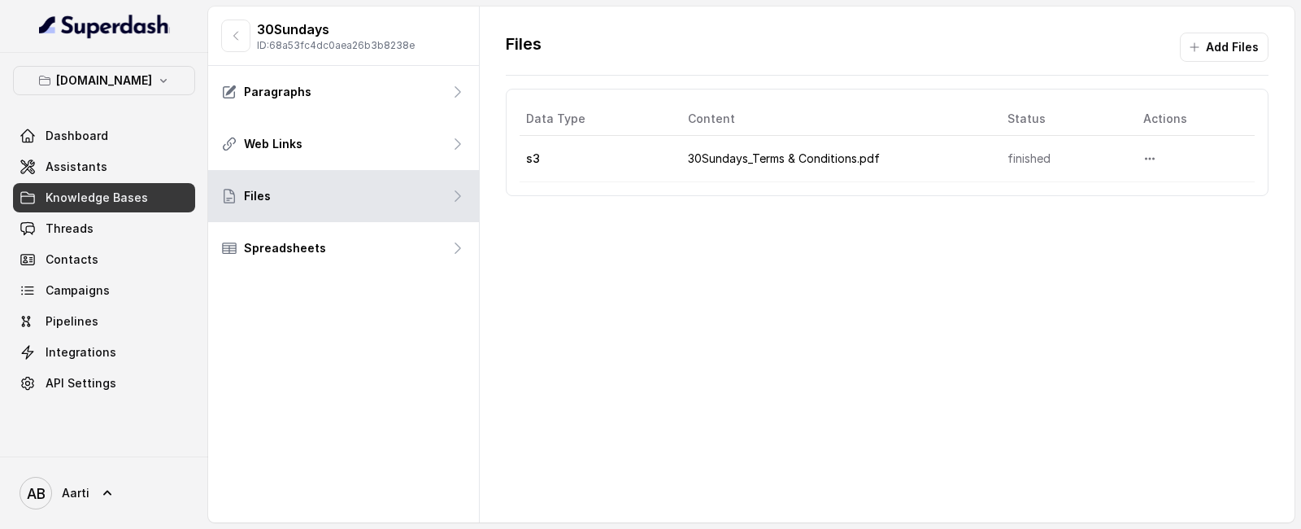
click at [704, 130] on th "Content" at bounding box center [835, 118] width 320 height 33
click at [1143, 155] on icon "More options" at bounding box center [1149, 158] width 13 height 13
click at [1079, 232] on button "Download" at bounding box center [1106, 228] width 100 height 29
click at [1147, 140] on td at bounding box center [1192, 159] width 124 height 46
click at [1143, 147] on button "More options" at bounding box center [1149, 158] width 29 height 29
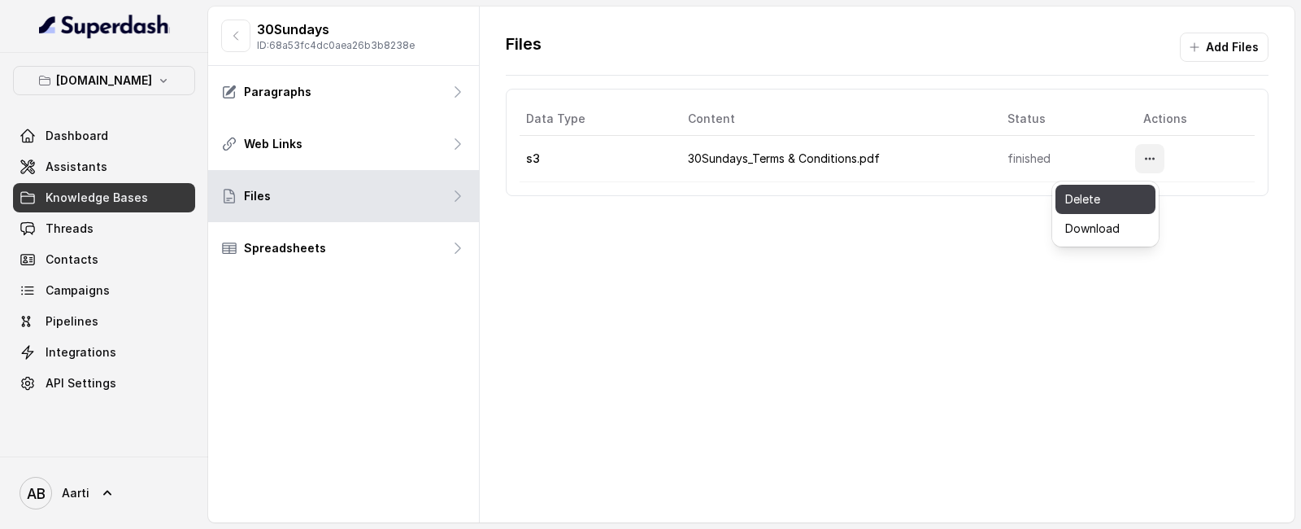
click at [1113, 198] on button "Delete" at bounding box center [1106, 199] width 100 height 29
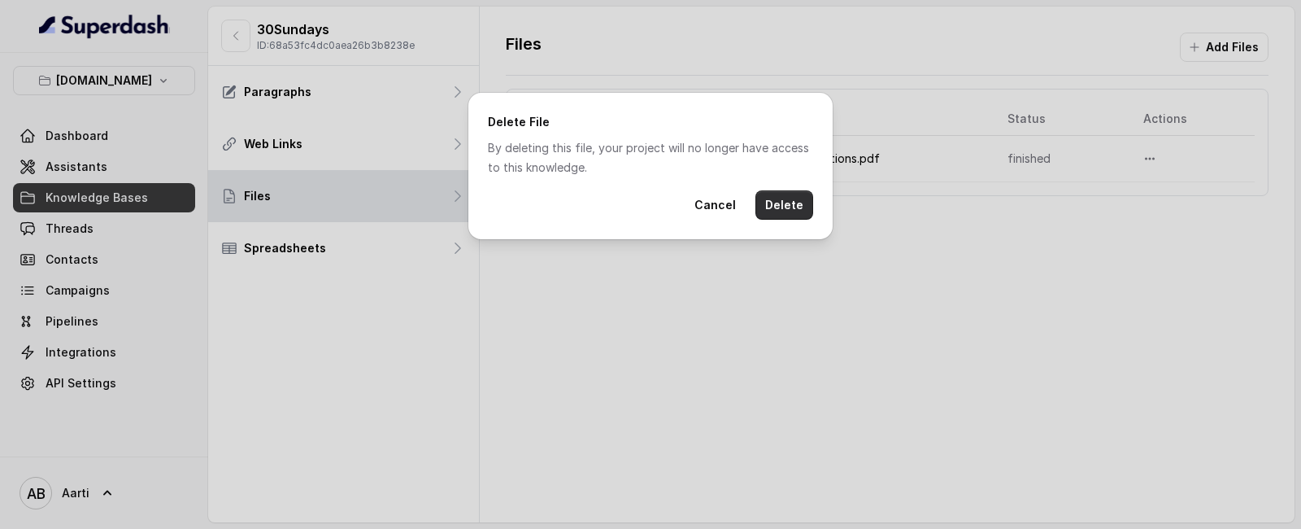
click at [767, 210] on button "Delete" at bounding box center [784, 204] width 58 height 29
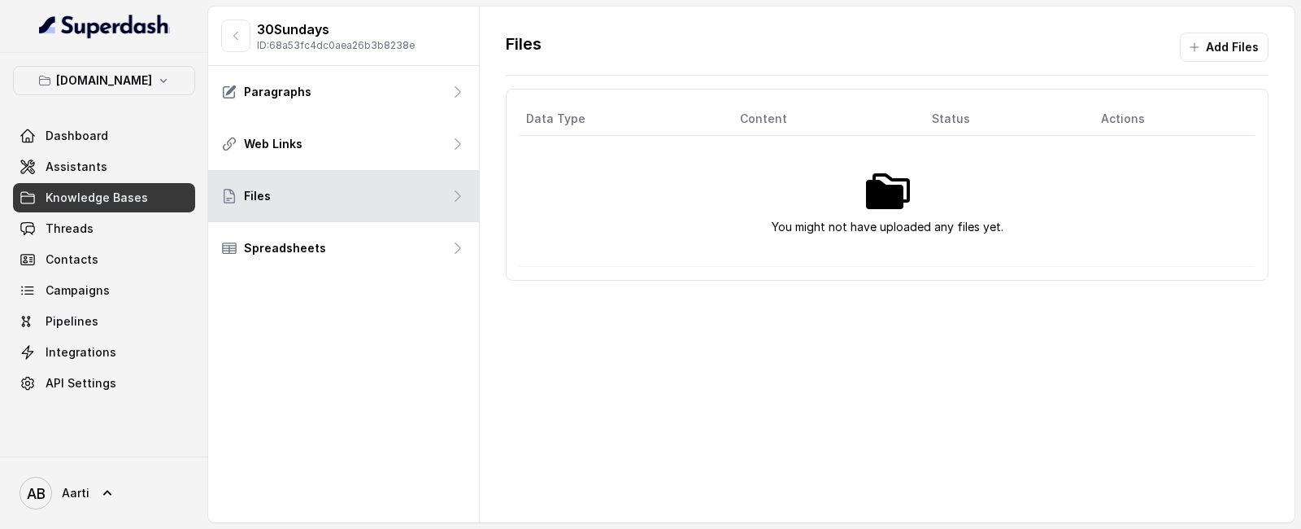
click at [892, 196] on img at bounding box center [887, 191] width 52 height 52
click at [1212, 50] on button "Add Files" at bounding box center [1224, 47] width 89 height 29
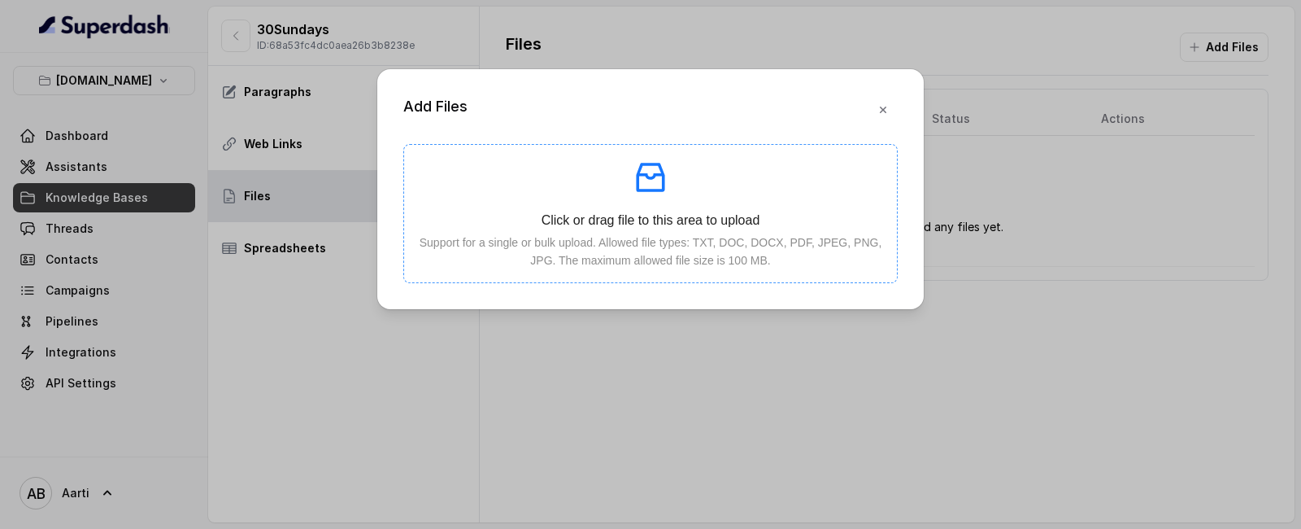
click at [665, 215] on p "Click or drag file to this area to upload" at bounding box center [650, 220] width 467 height 20
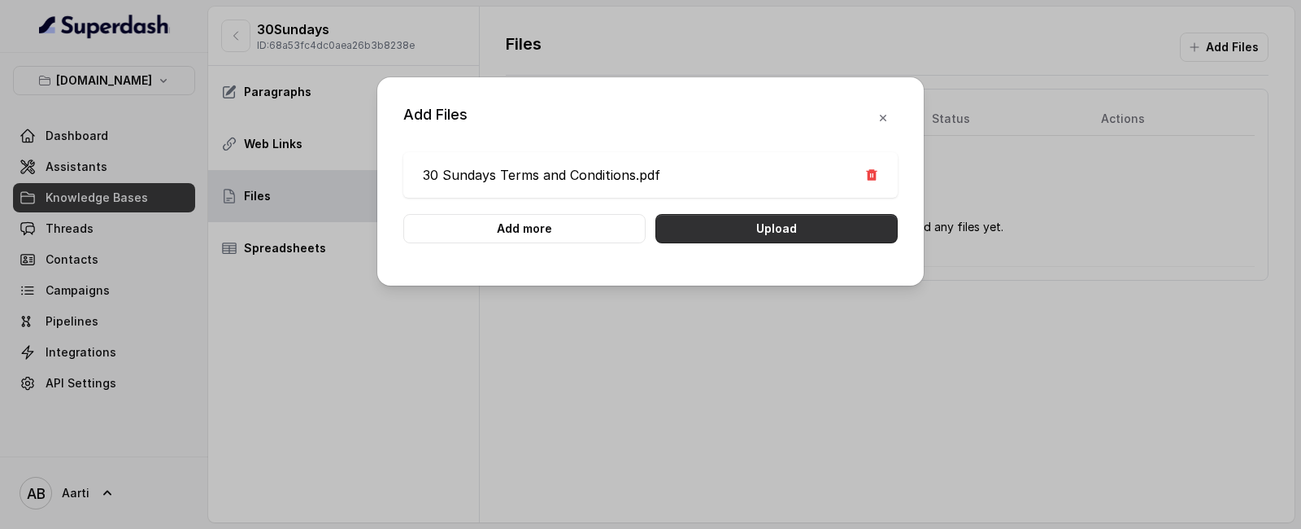
click at [770, 222] on button "Upload" at bounding box center [776, 228] width 242 height 29
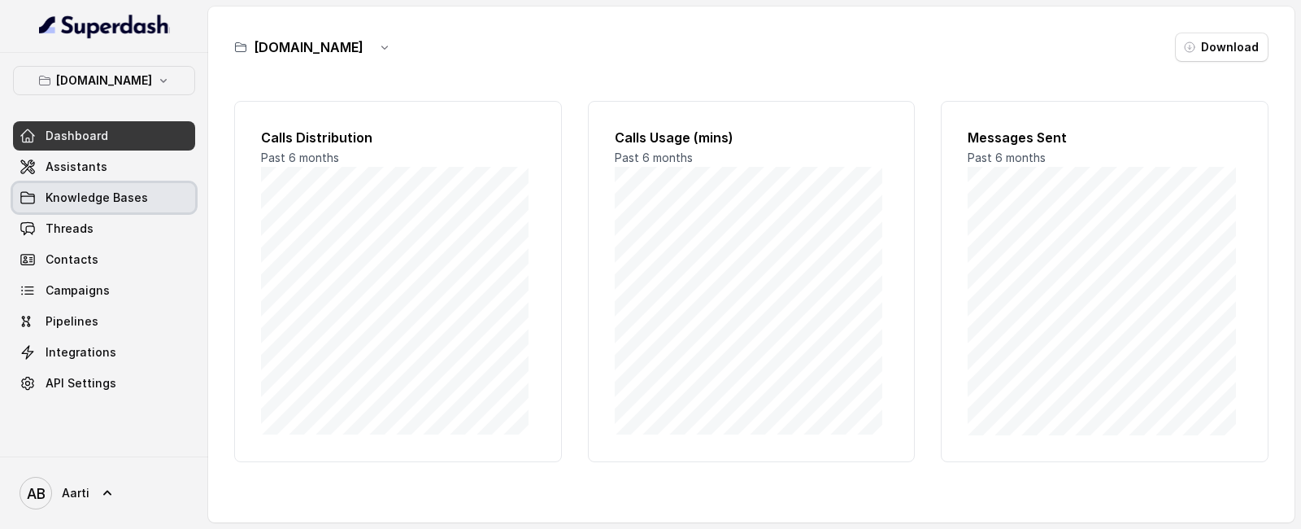
click at [89, 207] on link "Knowledge Bases" at bounding box center [104, 197] width 182 height 29
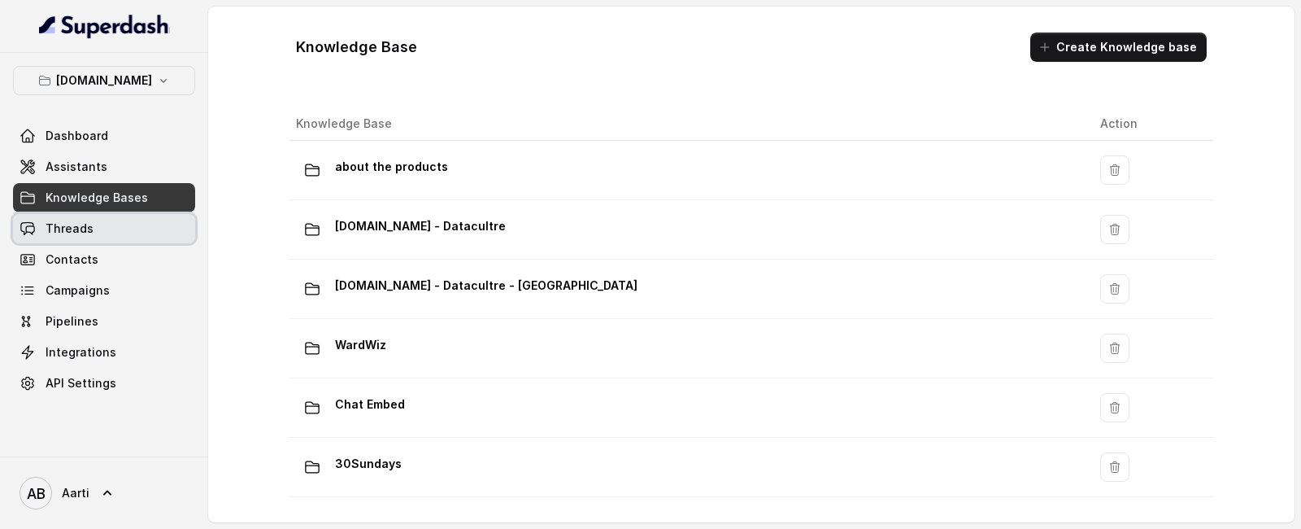
click at [82, 225] on span "Threads" at bounding box center [70, 228] width 48 height 16
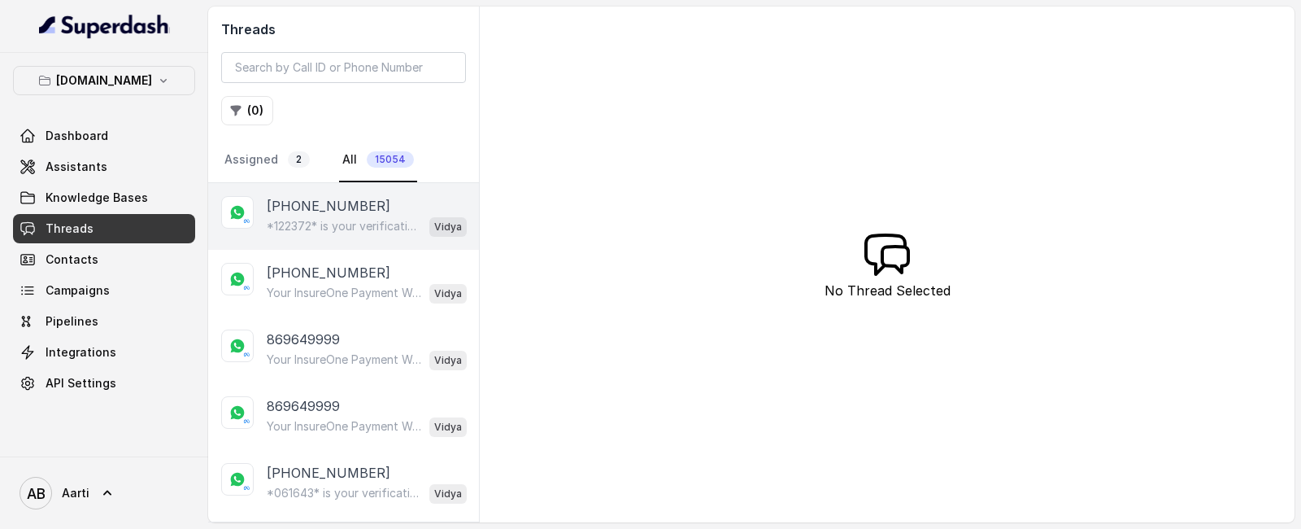
click at [327, 227] on p "*122372* is your verification code. For your security, do not share this code." at bounding box center [345, 226] width 156 height 16
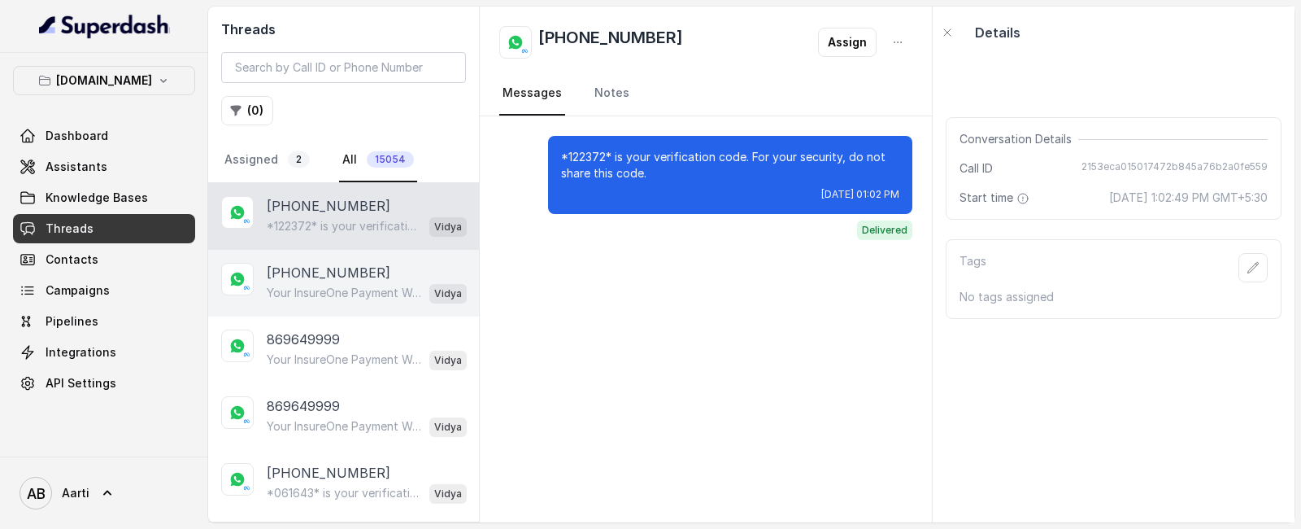
click at [311, 279] on p "[PHONE_NUMBER]" at bounding box center [329, 273] width 124 height 20
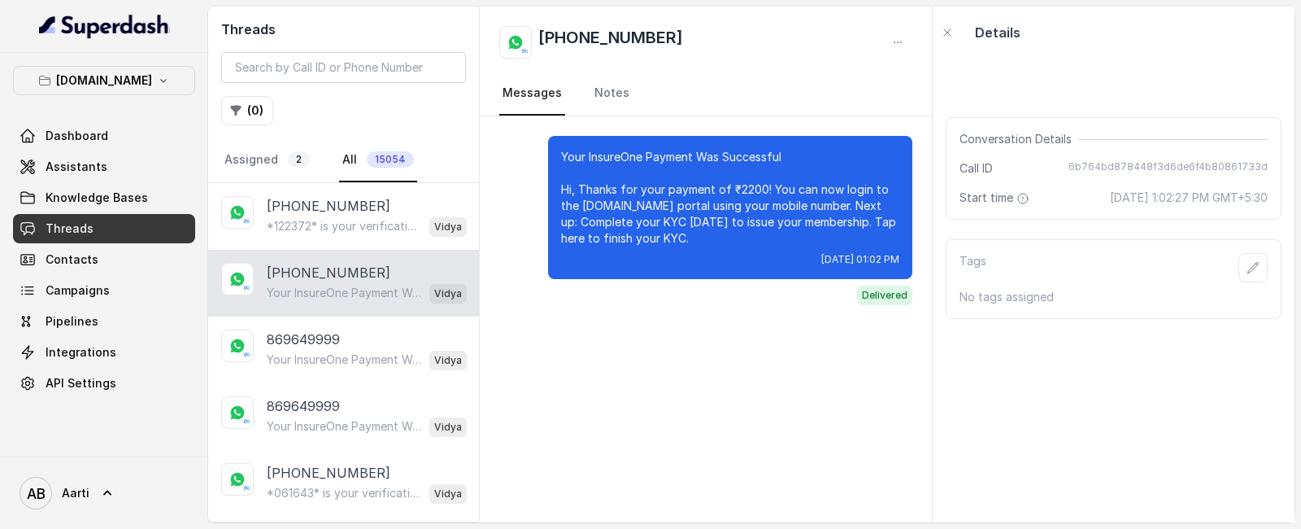
scroll to position [4, 0]
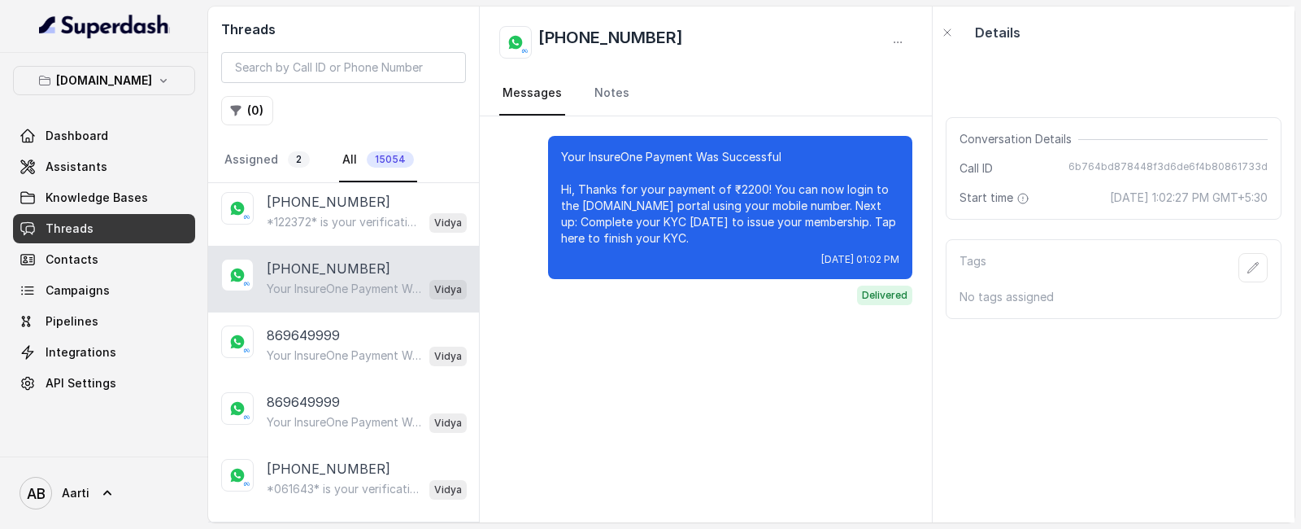
click at [328, 292] on p "Your InsureOne Payment Was Successful Hi, Thanks for your payment of ₹2200! You…" at bounding box center [345, 289] width 156 height 16
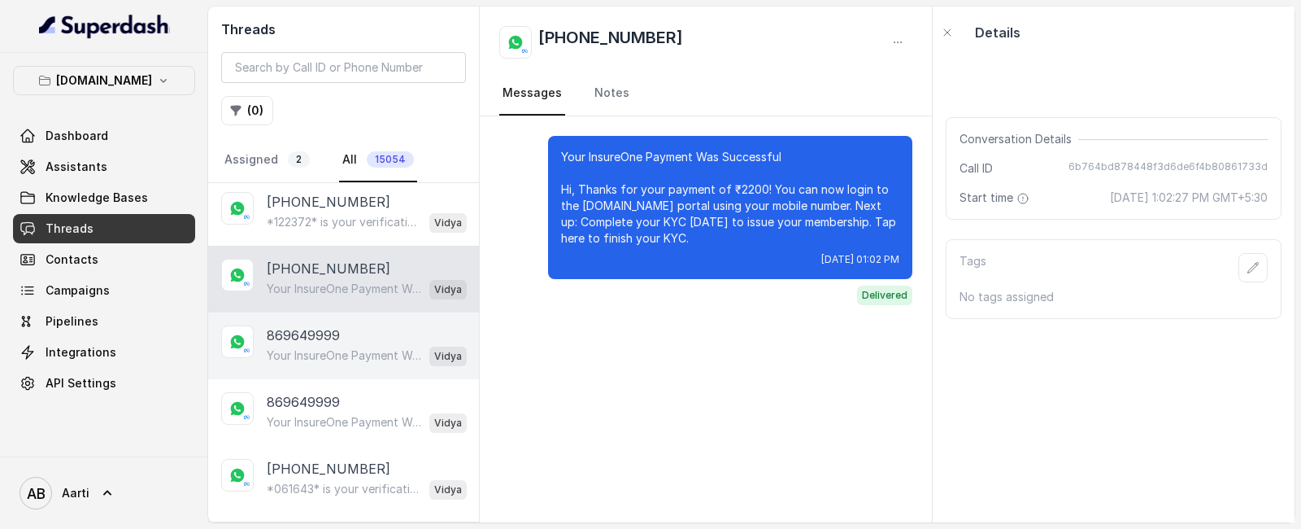
click at [324, 347] on p "Your InsureOne Payment Was Successful Hi, Thanks for your payment of ₹2000! You…" at bounding box center [345, 355] width 156 height 16
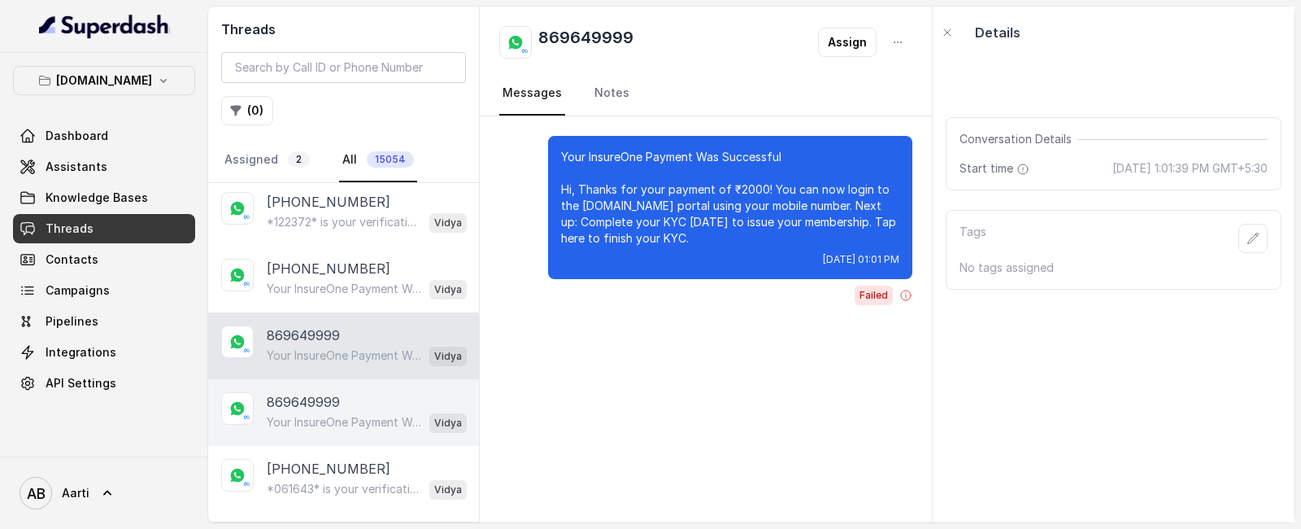
click at [316, 404] on p "869649999" at bounding box center [303, 402] width 73 height 20
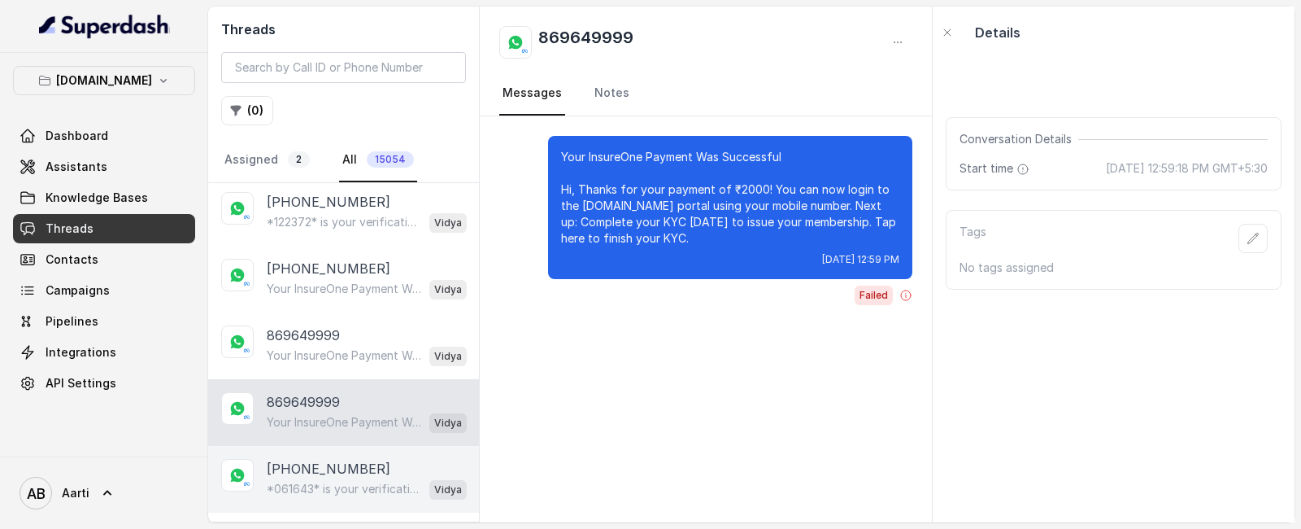
click at [324, 451] on div "[PHONE_NUMBER] *061643* is your verification code. For your security, do not sh…" at bounding box center [343, 479] width 271 height 67
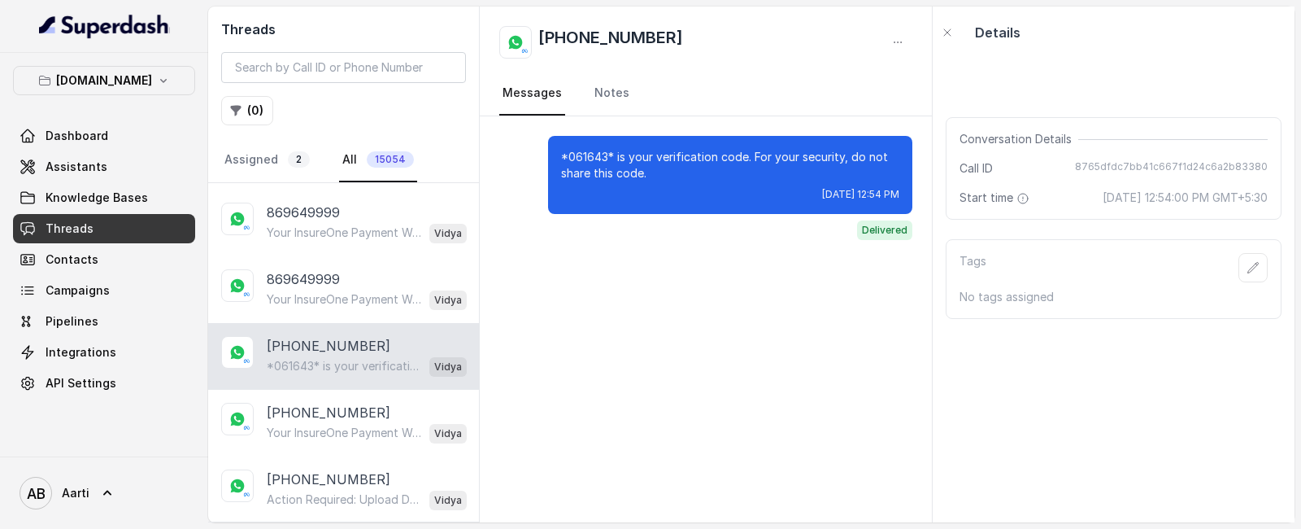
scroll to position [232, 0]
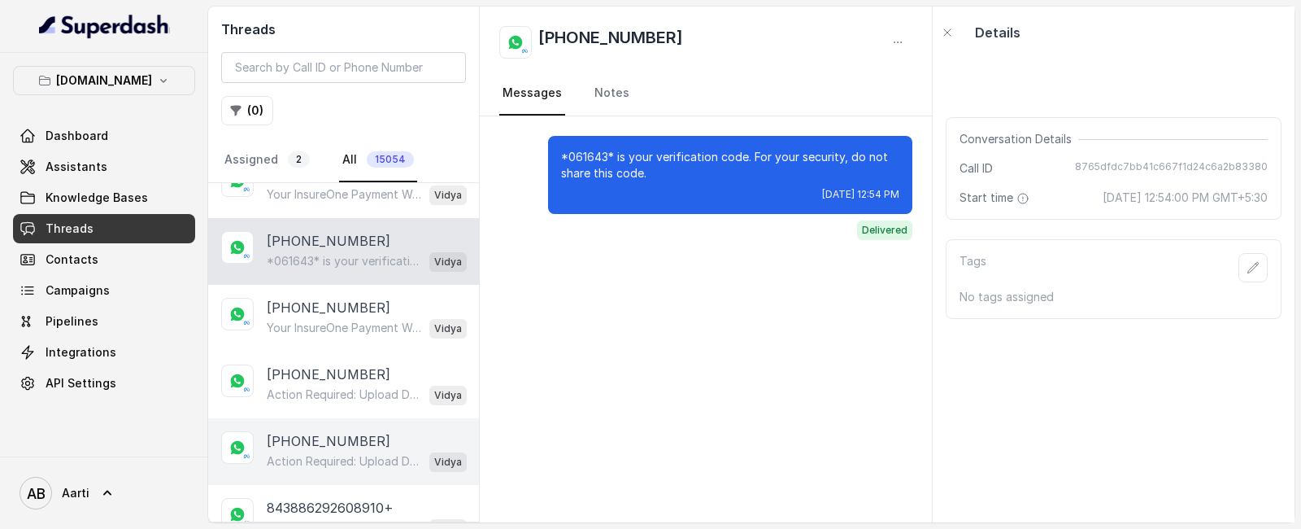
click at [302, 426] on div "[PHONE_NUMBER] Action Required: Upload Device Invoice Hi, We’ve received your p…" at bounding box center [343, 451] width 271 height 67
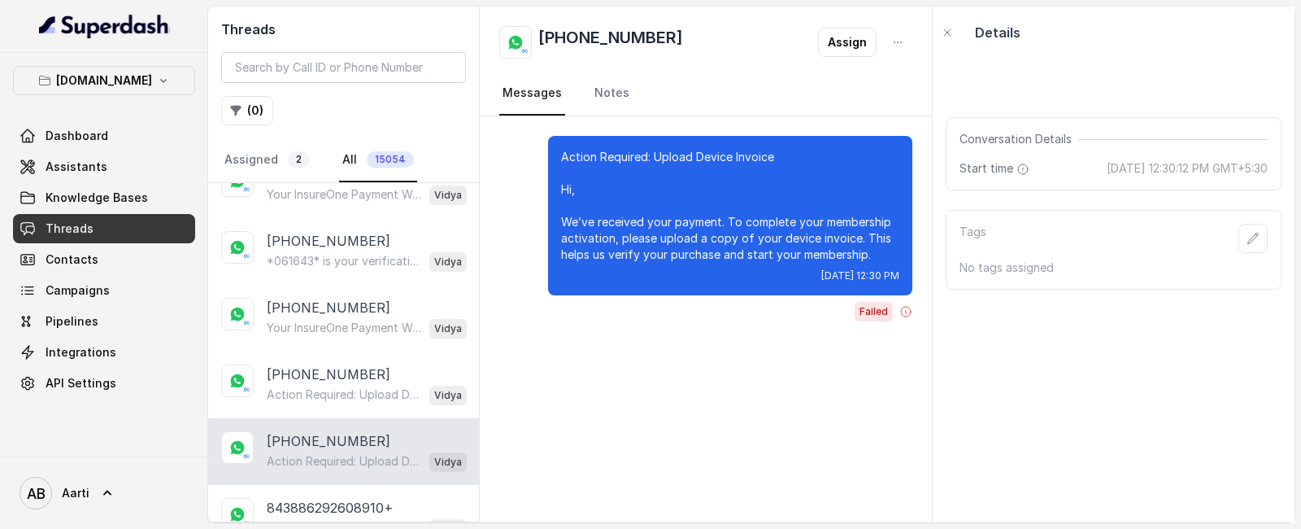
click at [313, 475] on div "[PHONE_NUMBER] Action Required: Upload Device Invoice Hi, We’ve received your p…" at bounding box center [343, 451] width 271 height 67
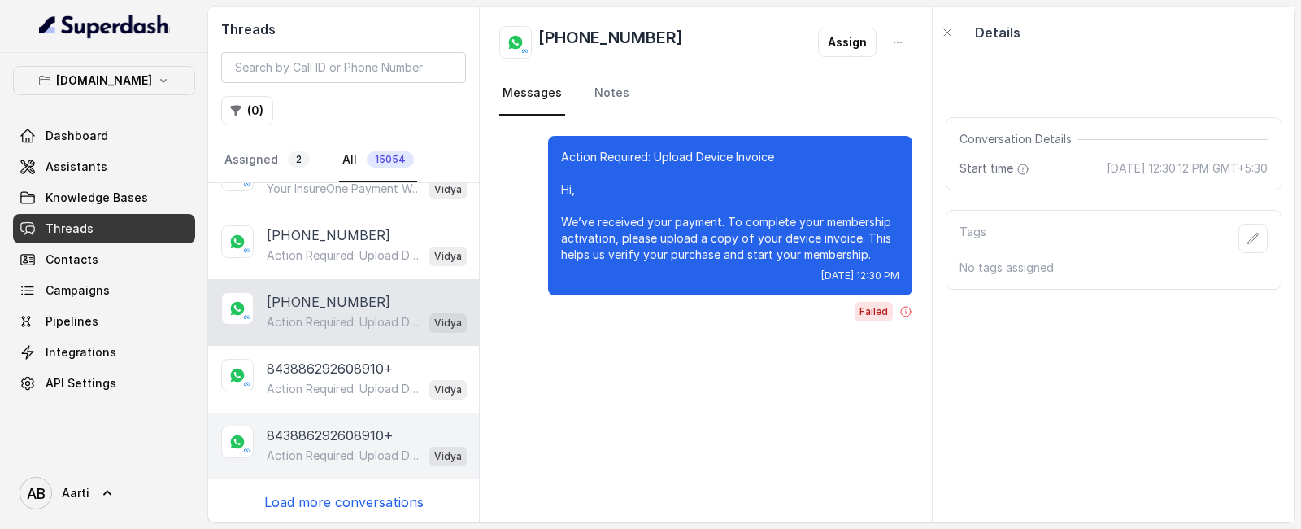
scroll to position [372, 0]
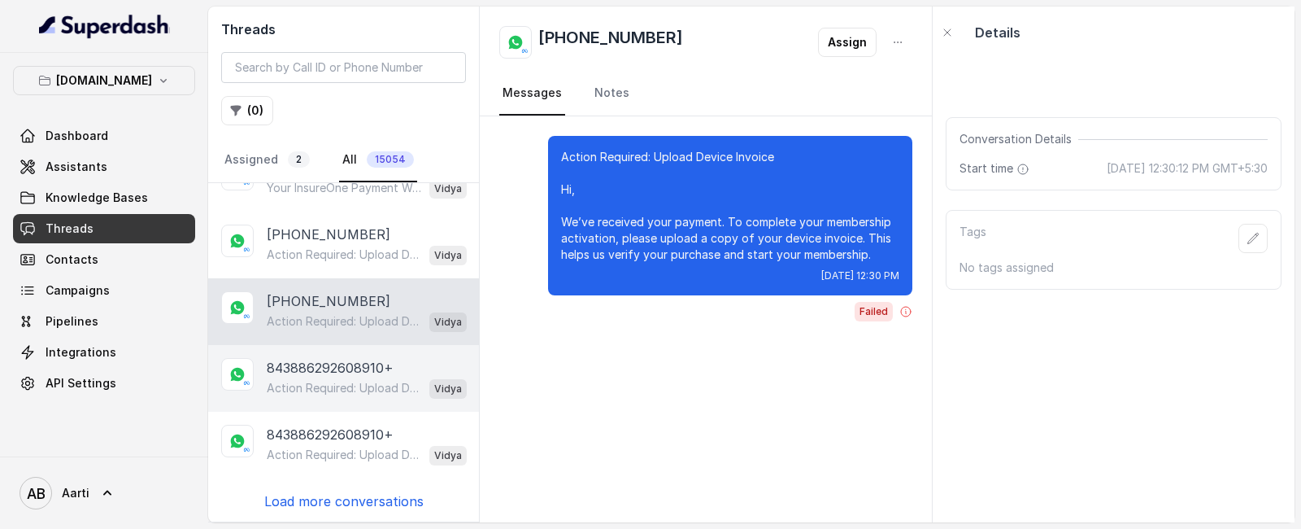
click at [311, 368] on p "843886292608910+" at bounding box center [330, 368] width 127 height 20
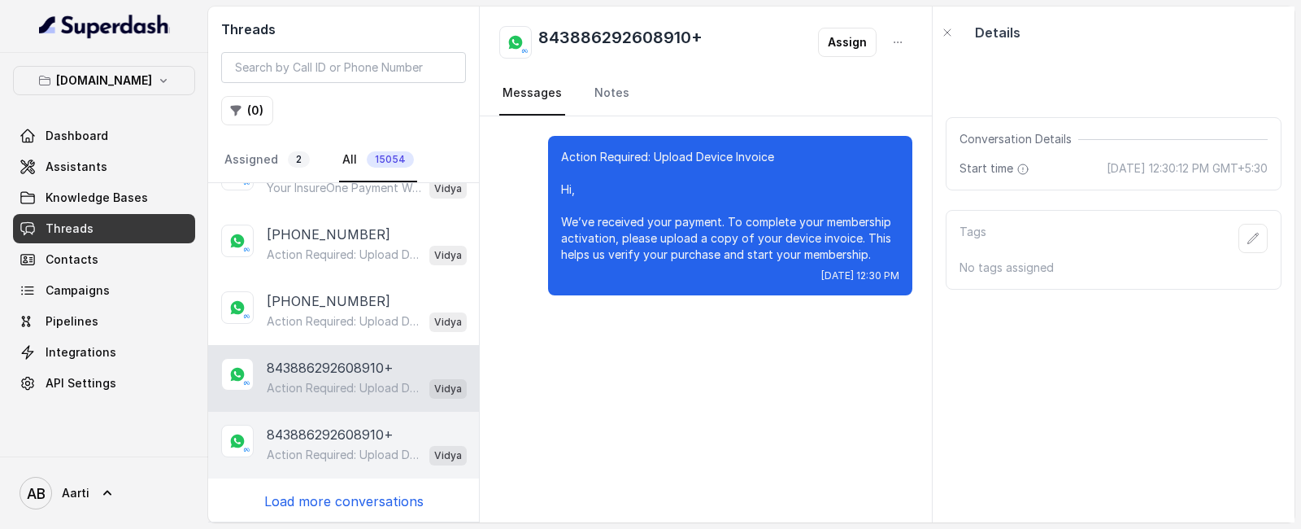
click at [322, 454] on p "Action Required: Upload Device Invoice Hi, We’ve received your payment. To comp…" at bounding box center [345, 454] width 156 height 16
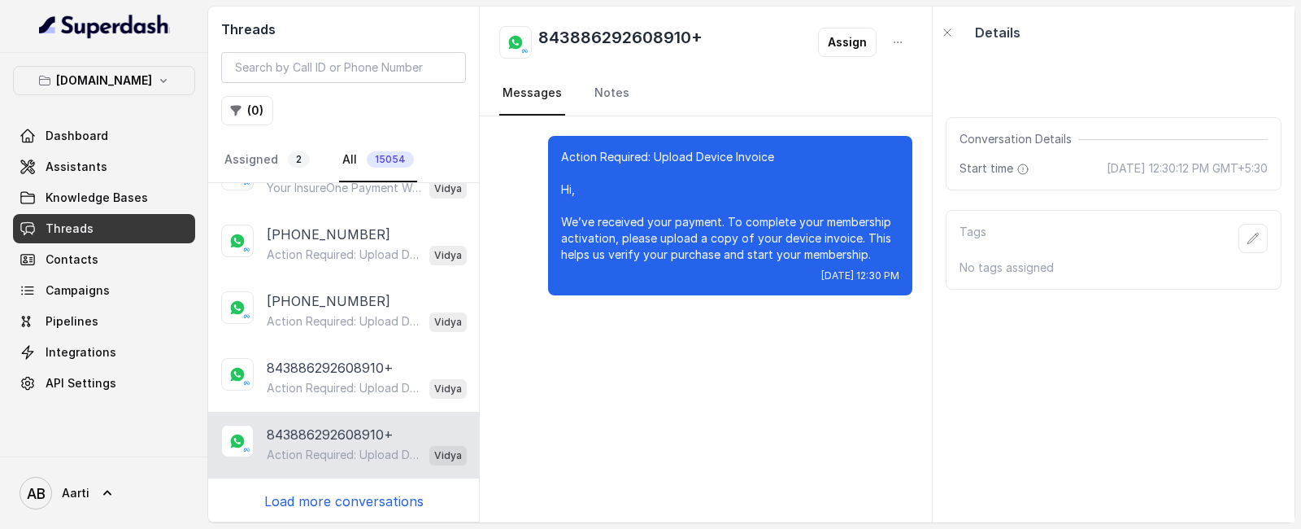
click at [313, 495] on p "Load more conversations" at bounding box center [343, 501] width 159 height 20
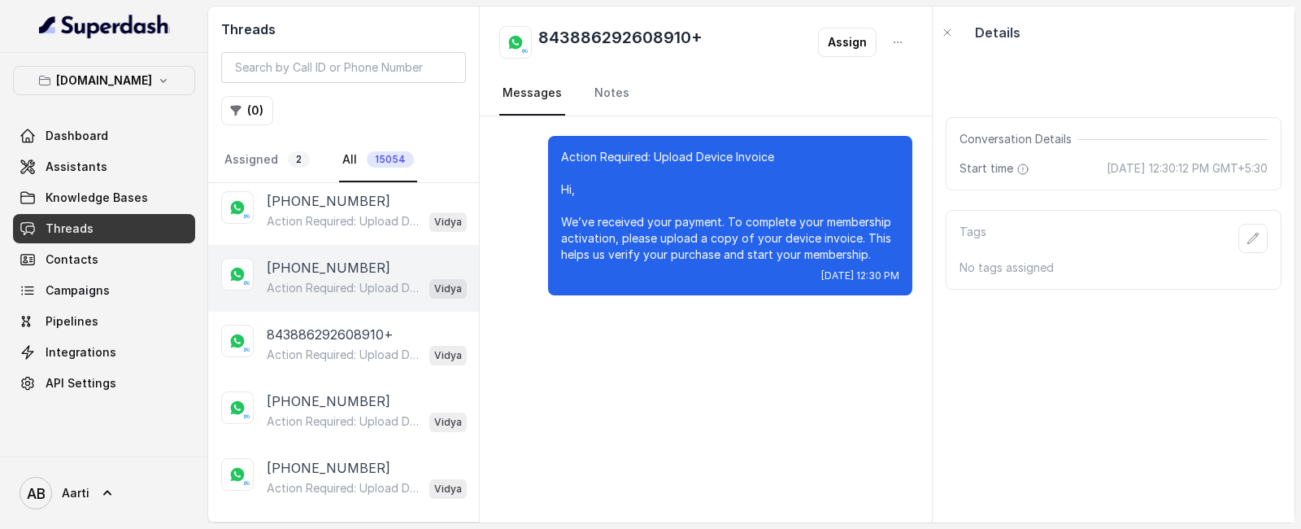
scroll to position [676, 0]
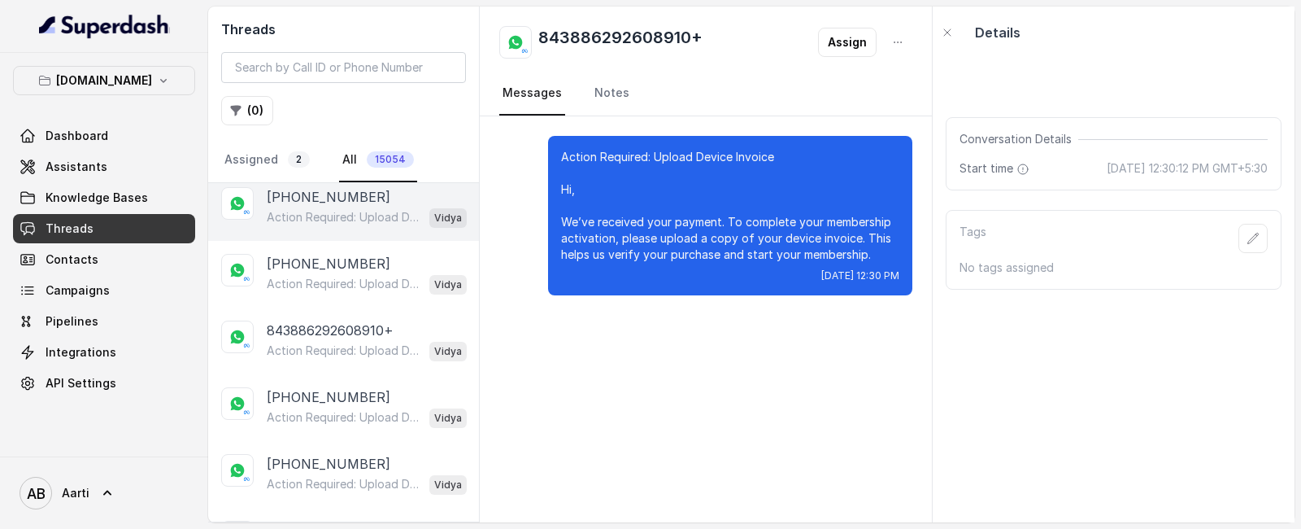
click at [329, 196] on p "[PHONE_NUMBER]" at bounding box center [329, 197] width 124 height 20
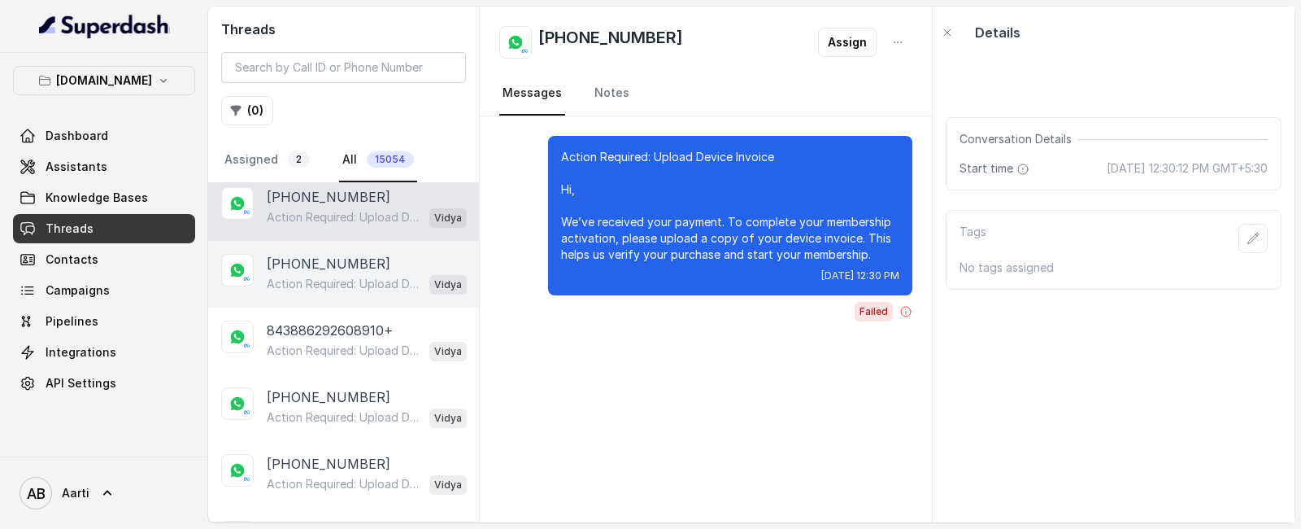
click at [340, 295] on div "[PHONE_NUMBER] Action Required: Upload Device Invoice Hi, We’ve received your p…" at bounding box center [343, 274] width 271 height 67
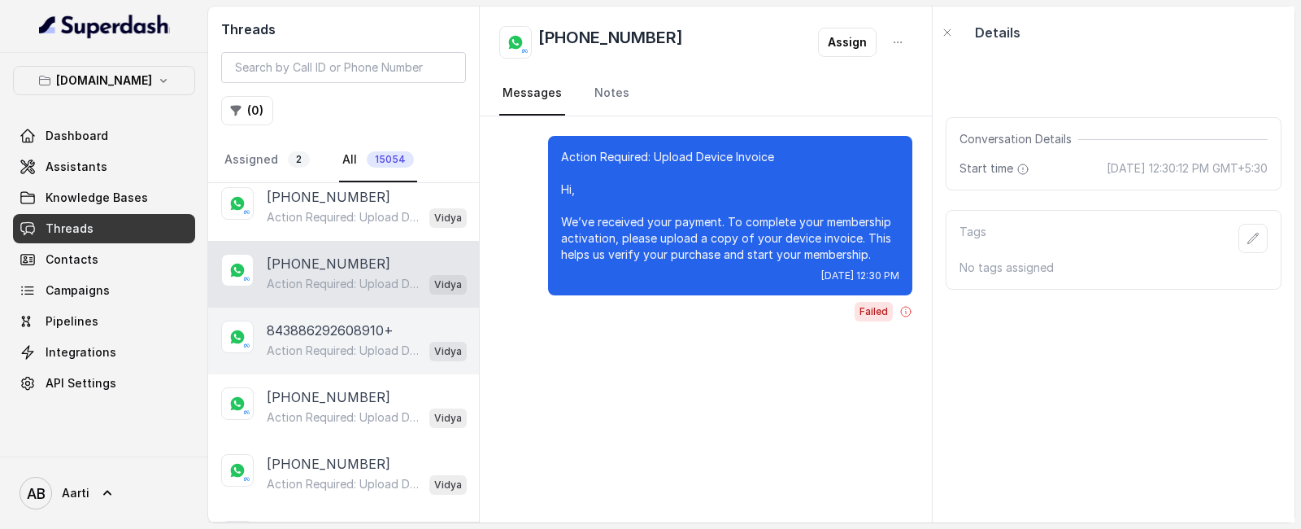
click at [333, 350] on p "Action Required: Upload Device Invoice Hi, We’ve received your payment. To comp…" at bounding box center [345, 350] width 156 height 16
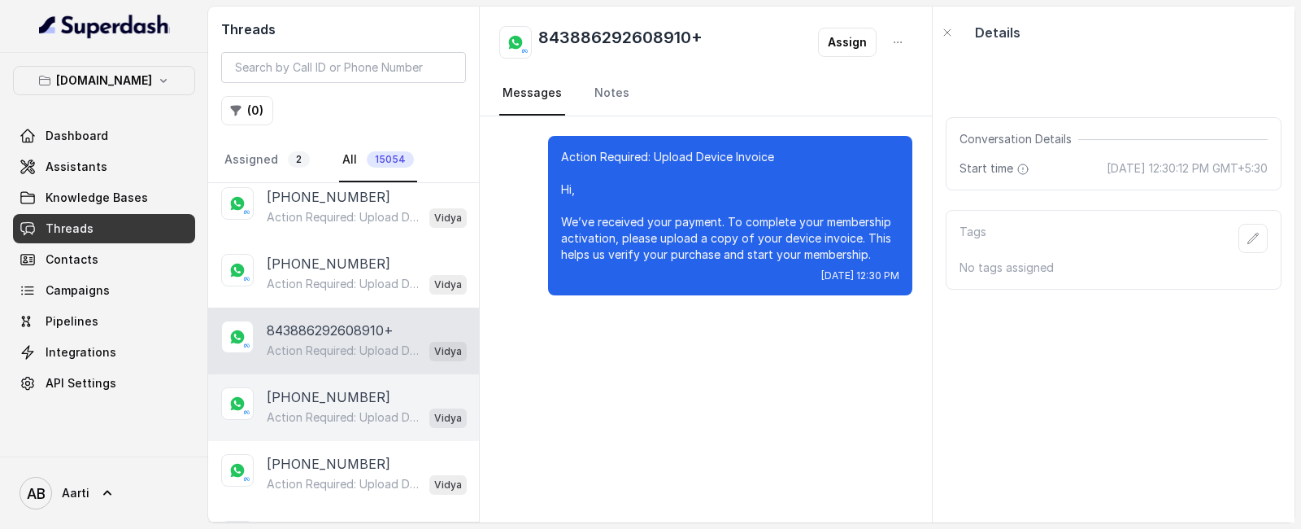
click at [320, 419] on p "Action Required: Upload Device Invoice Hi, We’ve received your payment. To comp…" at bounding box center [345, 417] width 156 height 16
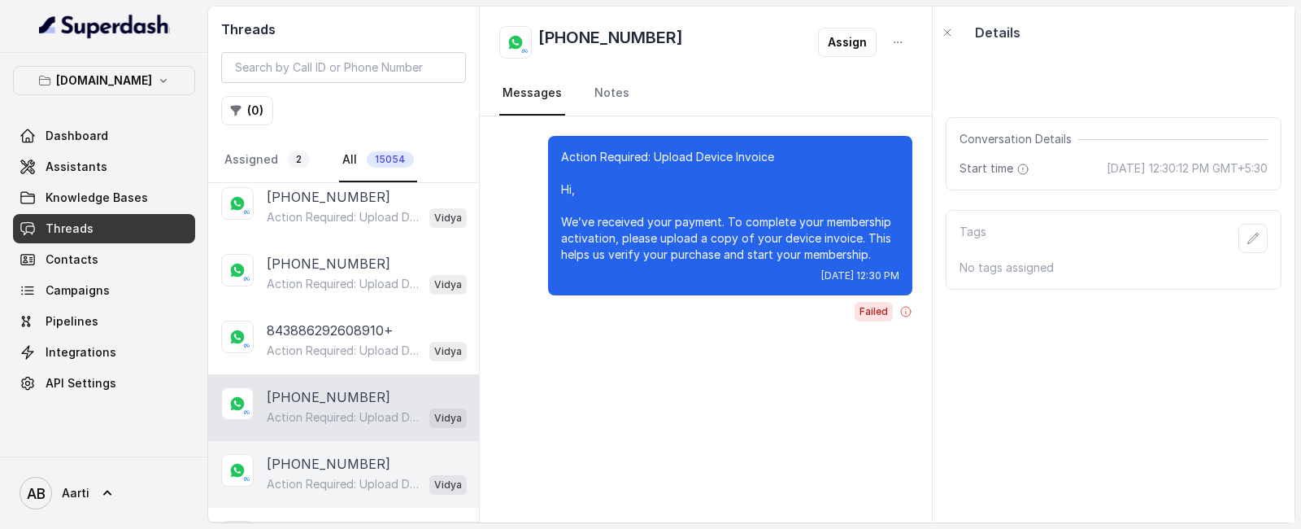
click at [316, 496] on div "[PHONE_NUMBER] Action Required: Upload Device Invoice Hi, We’ve received your p…" at bounding box center [343, 474] width 271 height 67
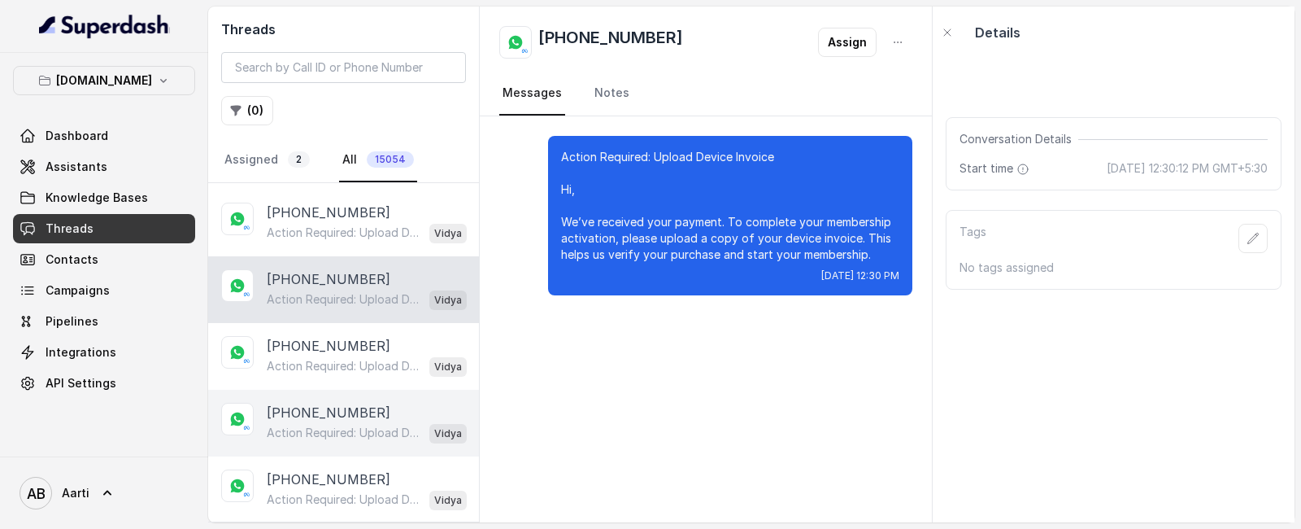
scroll to position [877, 0]
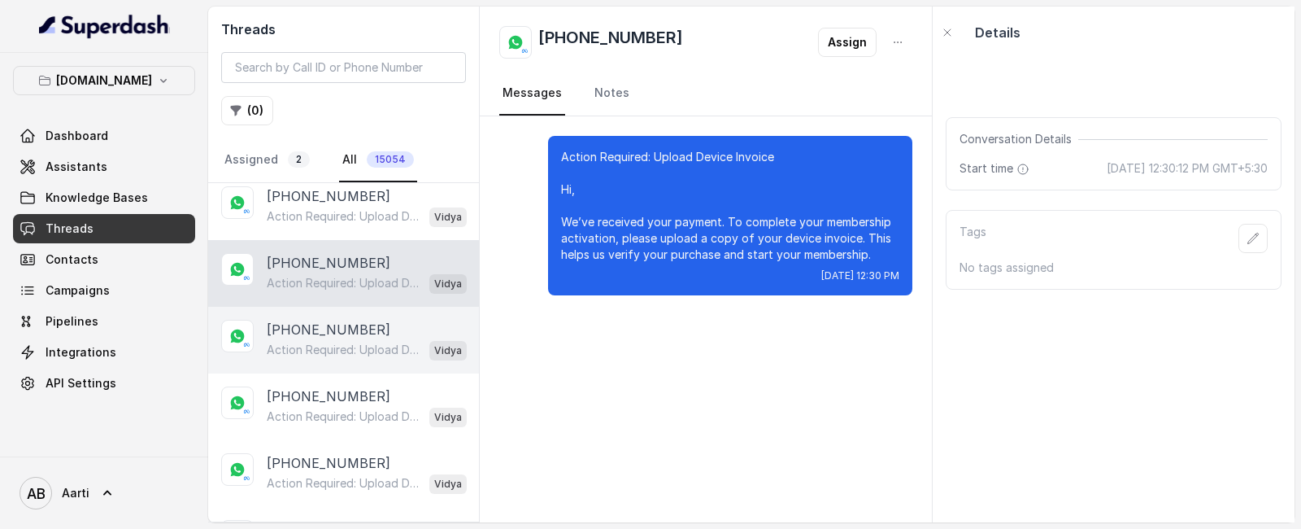
click at [349, 307] on div "[PHONE_NUMBER] Action Required: Upload Device Invoice Hi, We’ve received your p…" at bounding box center [343, 340] width 271 height 67
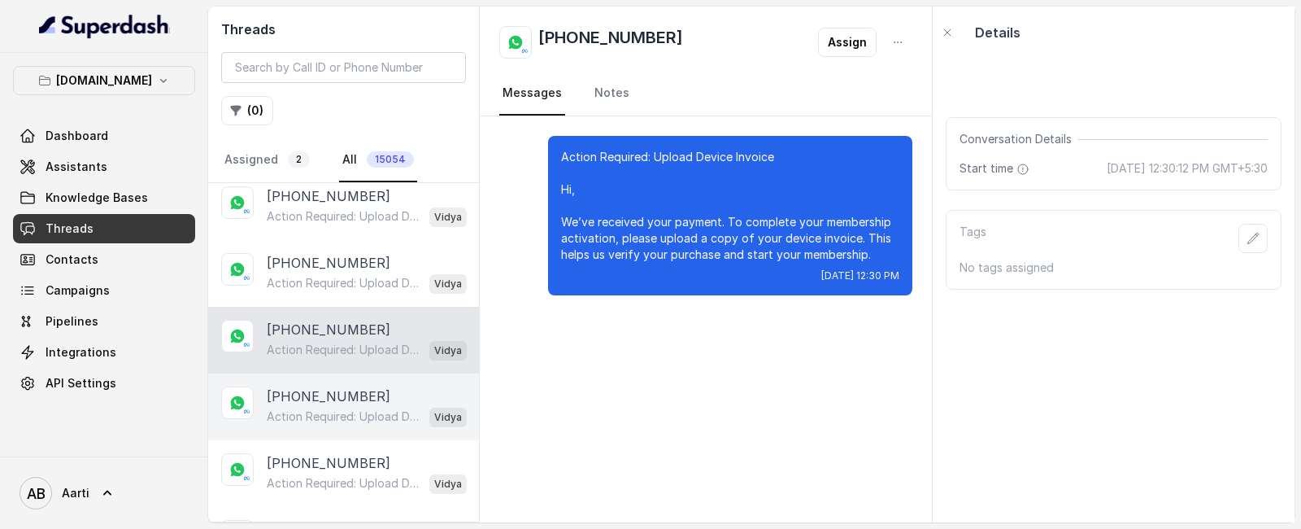
click at [330, 400] on p "[PHONE_NUMBER]" at bounding box center [329, 396] width 124 height 20
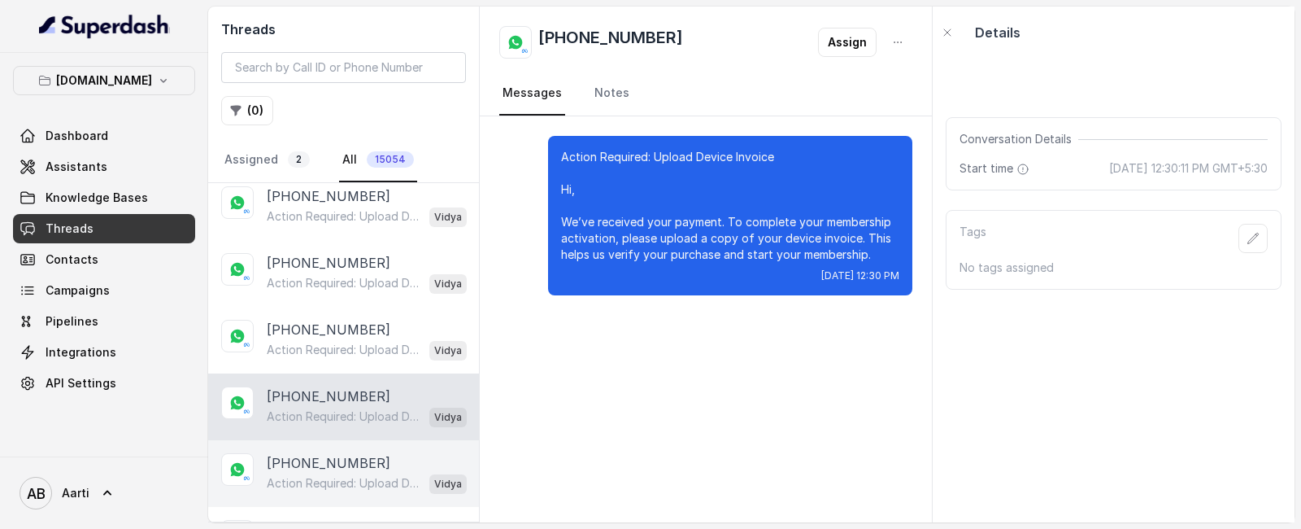
click at [330, 475] on p "Action Required: Upload Device Invoice Hi, We’ve received your payment. To comp…" at bounding box center [345, 483] width 156 height 16
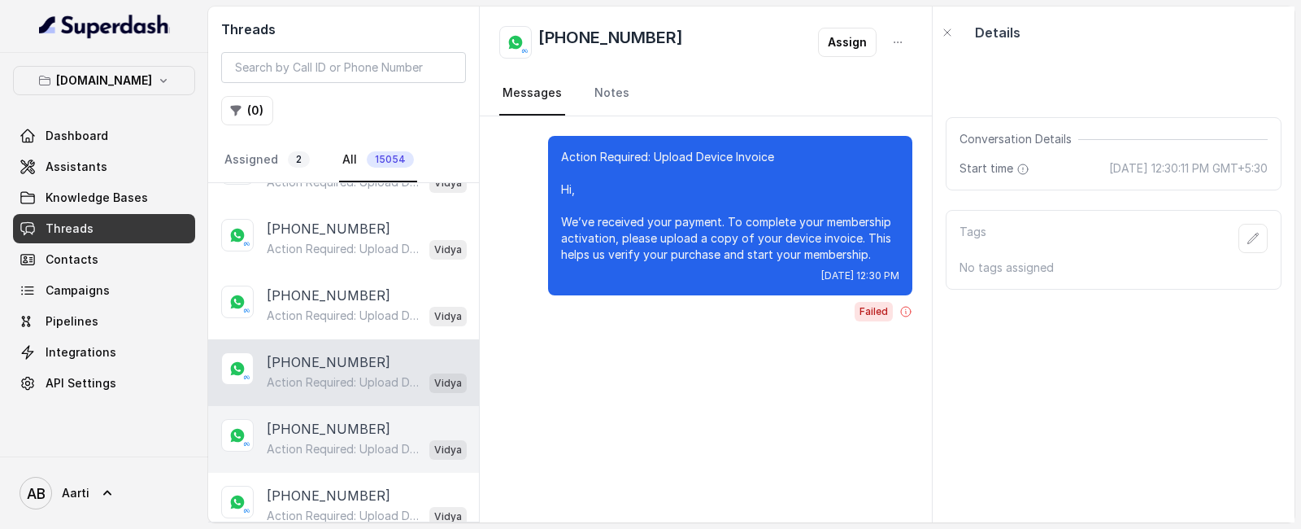
scroll to position [1001, 0]
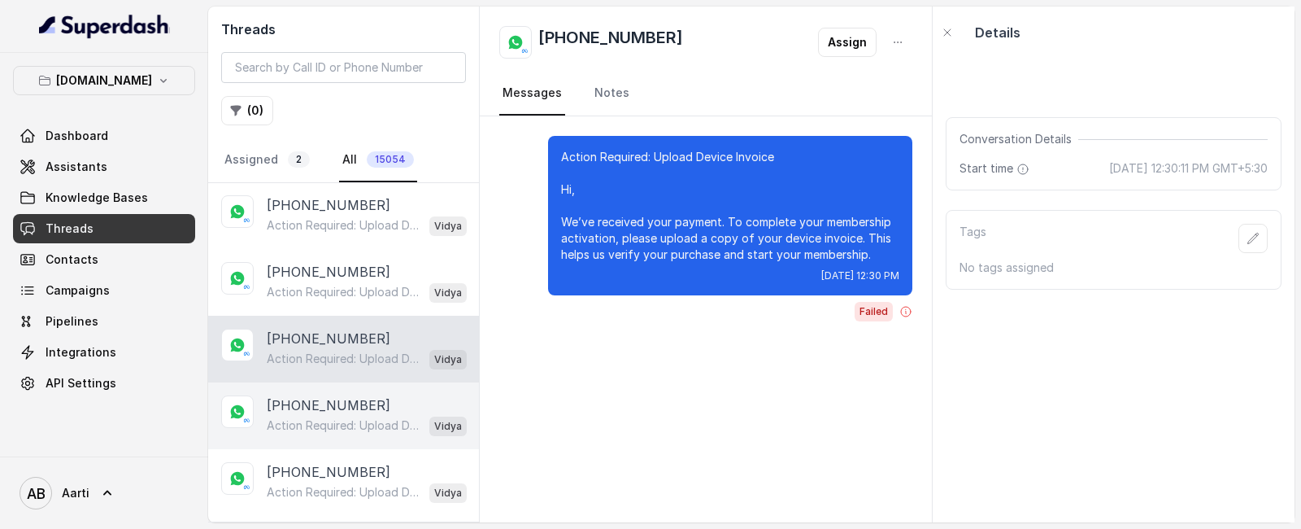
click at [323, 417] on p "Action Required: Upload Device Invoice Hi, We’ve received your payment. To comp…" at bounding box center [345, 425] width 156 height 16
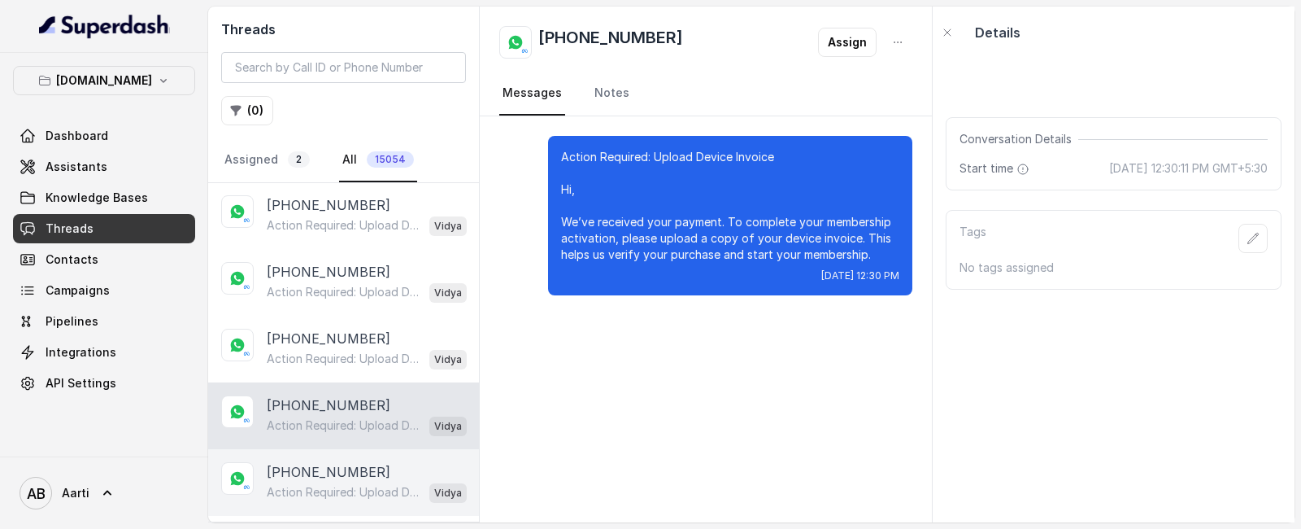
click at [331, 484] on p "Action Required: Upload Device Invoice Hi, We’ve received your payment. To comp…" at bounding box center [345, 492] width 156 height 16
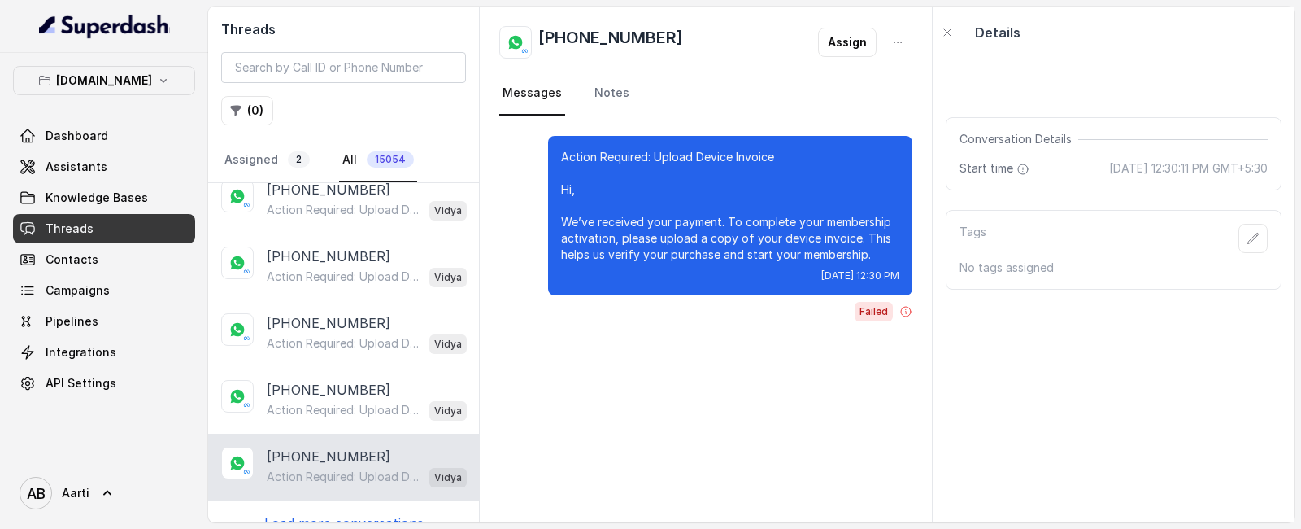
scroll to position [1037, 0]
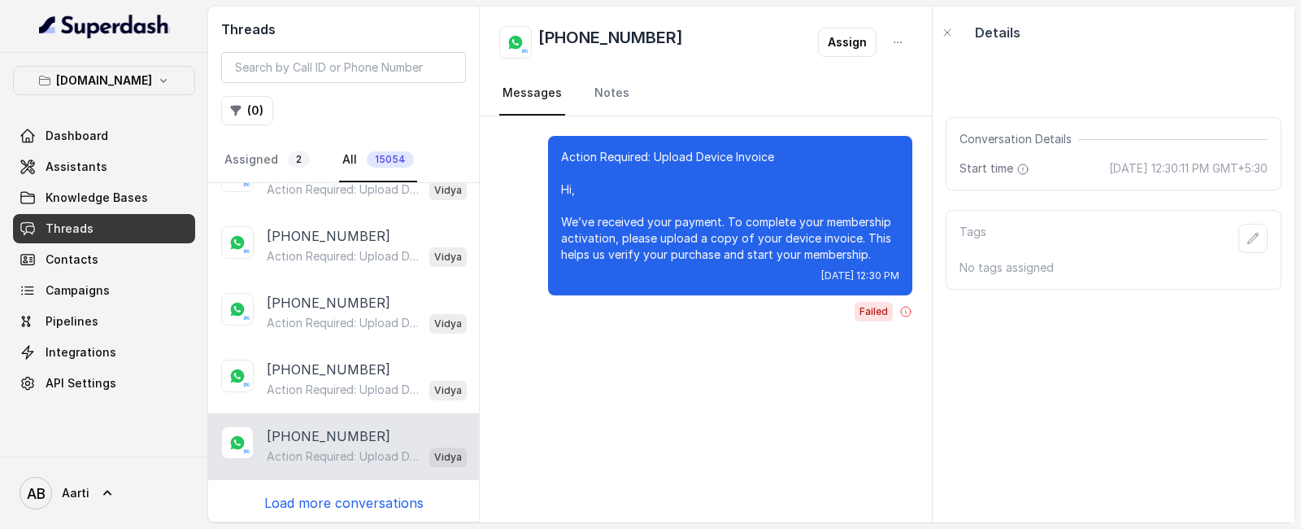
click at [323, 448] on p "Action Required: Upload Device Invoice Hi, We’ve received your payment. To comp…" at bounding box center [345, 456] width 156 height 16
click at [322, 486] on div "[PHONE_NUMBER] *122372* is your verification code. For your security, do not sh…" at bounding box center [343, 352] width 271 height 338
click at [320, 493] on p "Load more conversations" at bounding box center [343, 503] width 159 height 20
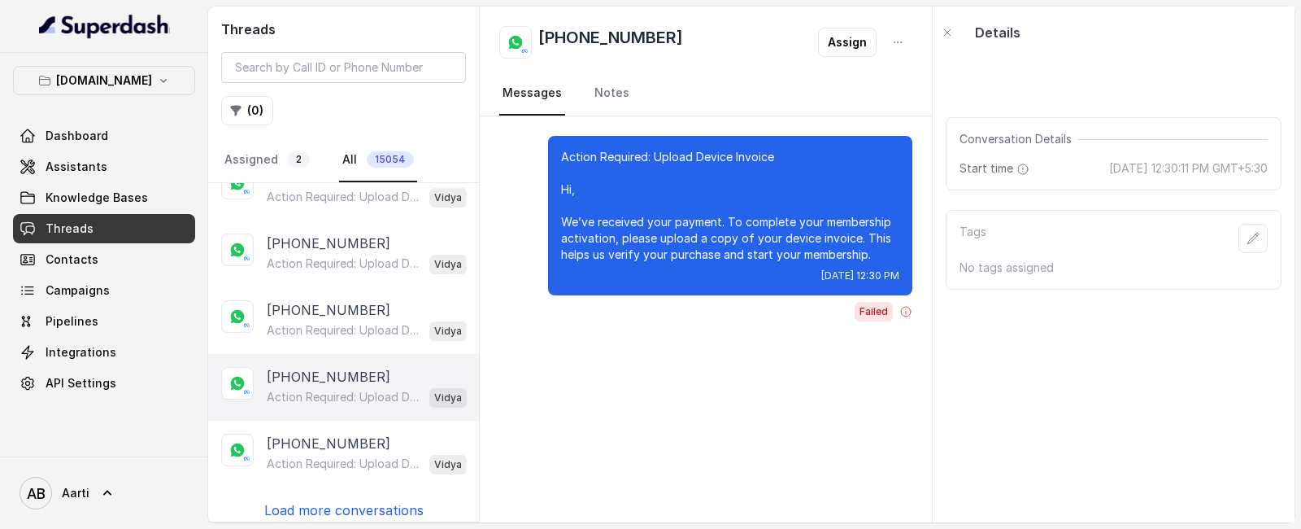
scroll to position [1701, 0]
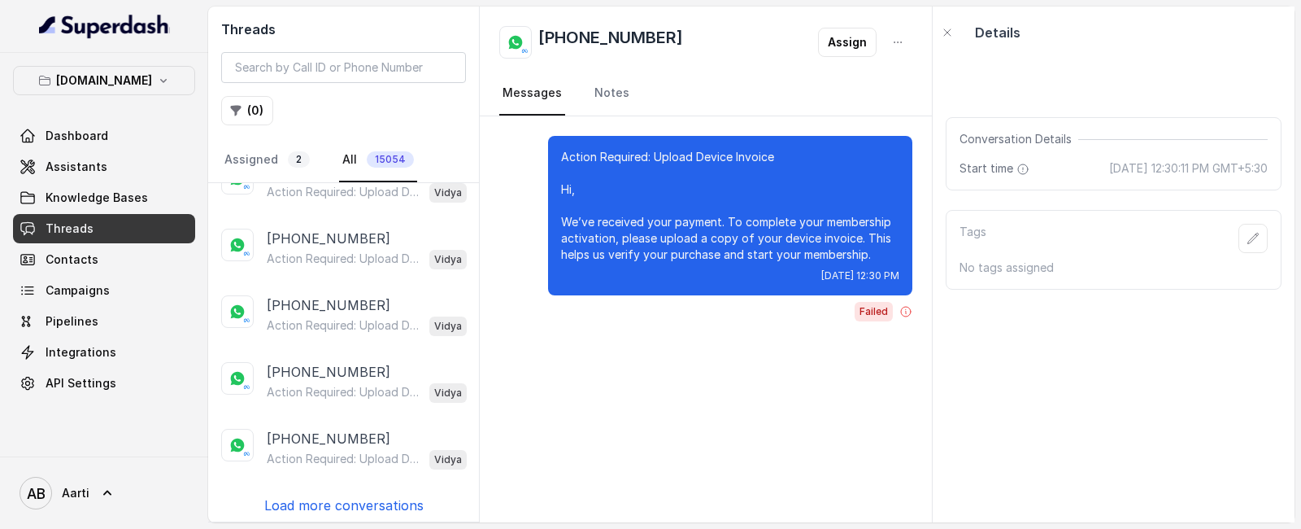
click at [331, 508] on div "[PHONE_NUMBER] *122372* is your verification code. For your security, do not sh…" at bounding box center [343, 352] width 271 height 338
click at [338, 502] on p "Load more conversations" at bounding box center [343, 505] width 159 height 20
click at [348, 495] on p "Load more conversations" at bounding box center [343, 505] width 159 height 20
click at [326, 500] on p "Load more conversations" at bounding box center [343, 505] width 159 height 20
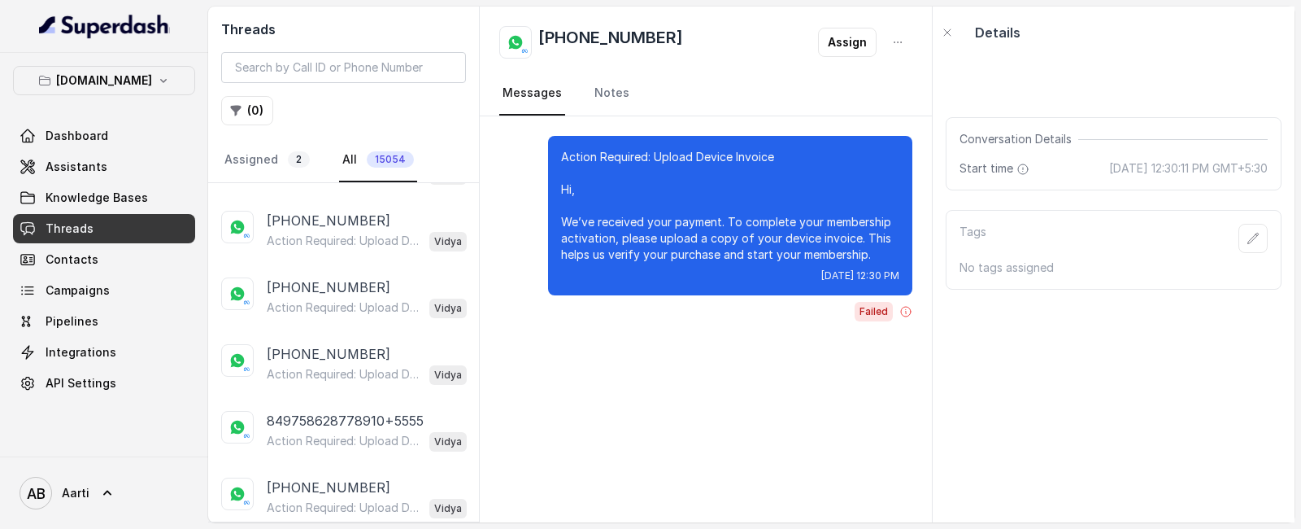
scroll to position [2964, 0]
